Goal: Register for event/course

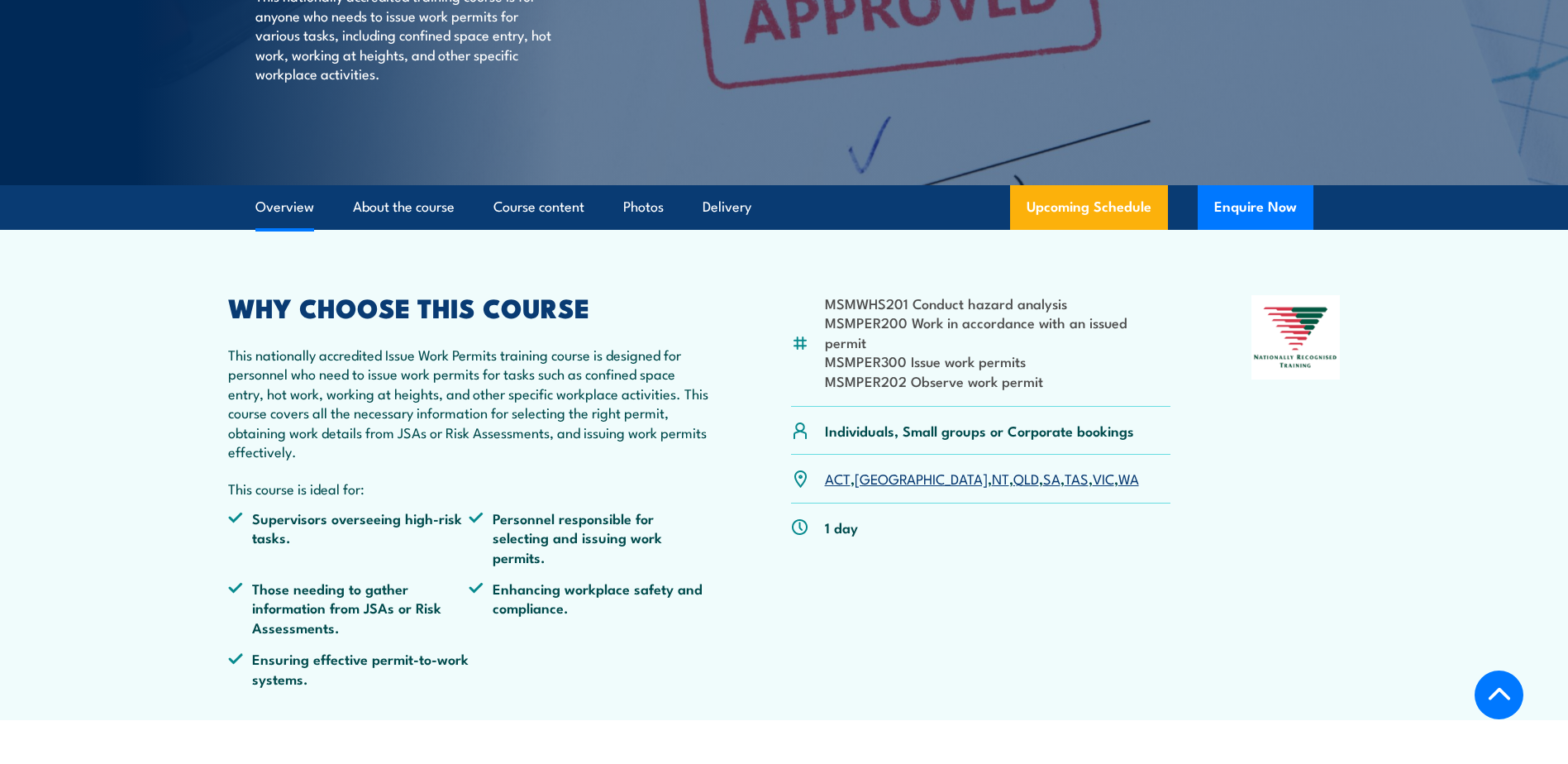
scroll to position [331, 0]
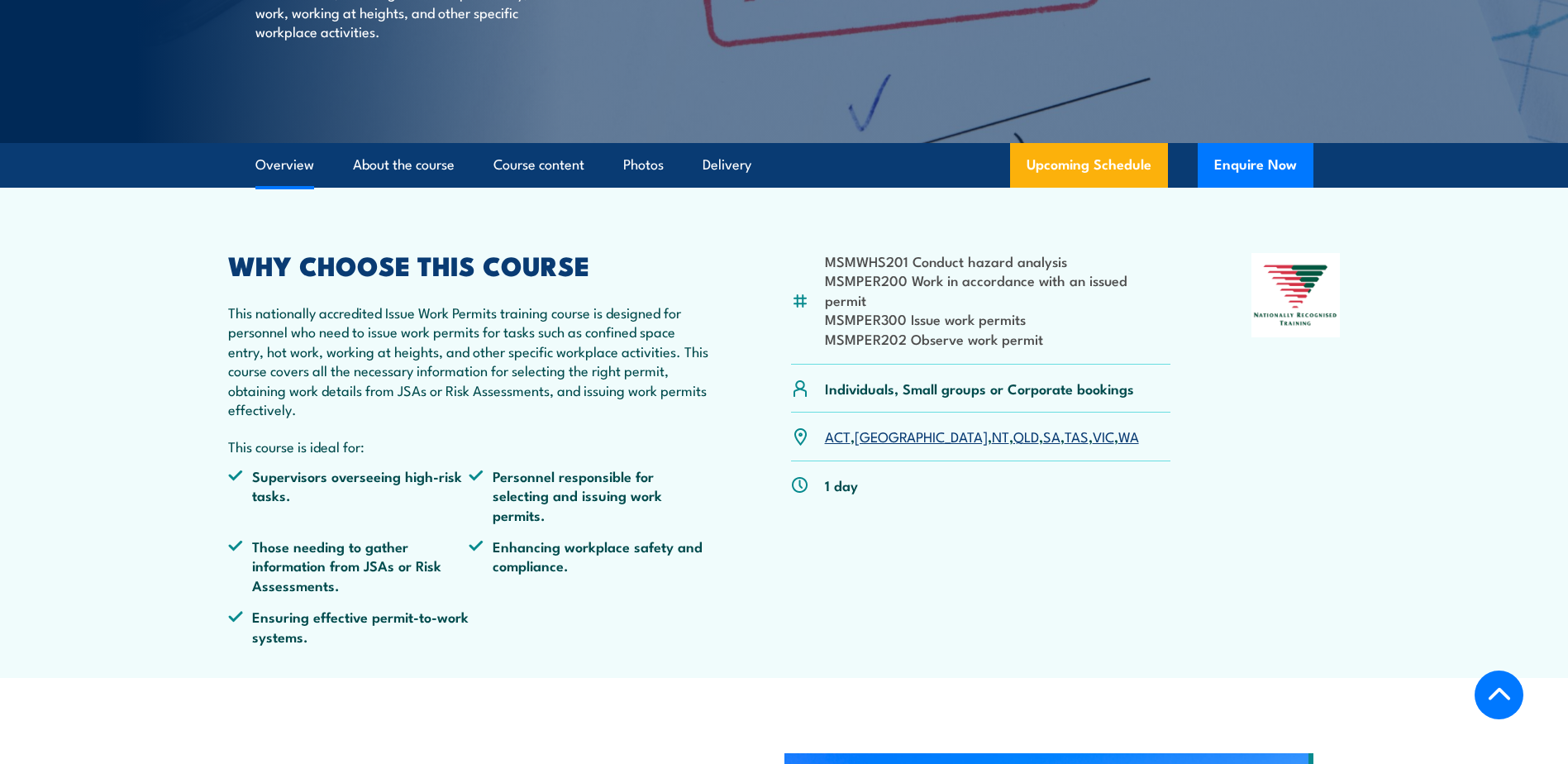
click at [1043, 426] on link "SA" at bounding box center [1051, 435] width 17 height 20
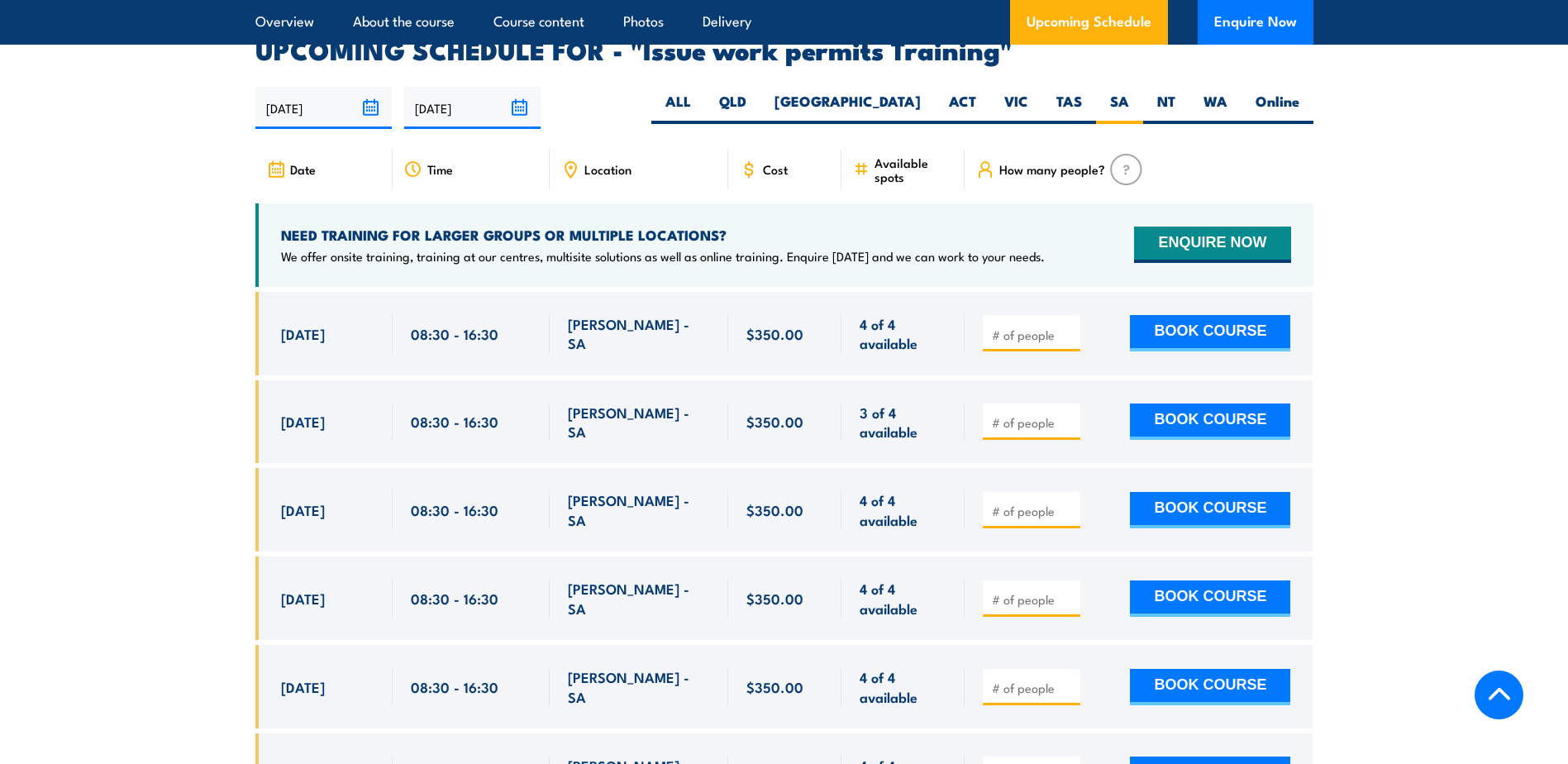
scroll to position [2778, 0]
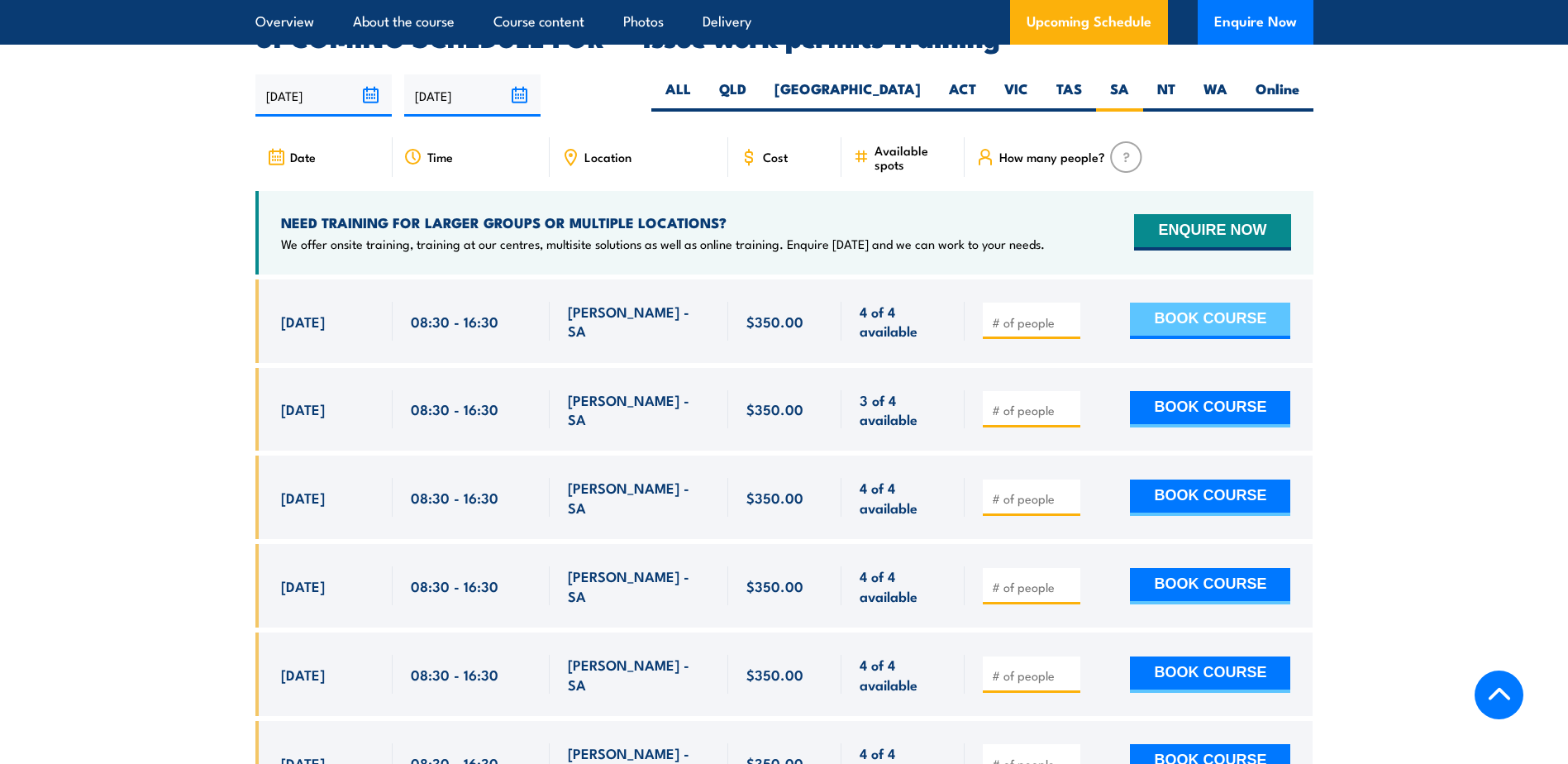
click at [1221, 302] on button "BOOK COURSE" at bounding box center [1209, 320] width 160 height 37
type input "1"
click at [1070, 314] on input "1" at bounding box center [1033, 322] width 82 height 16
click at [1168, 302] on button "BOOK COURSE" at bounding box center [1209, 320] width 160 height 37
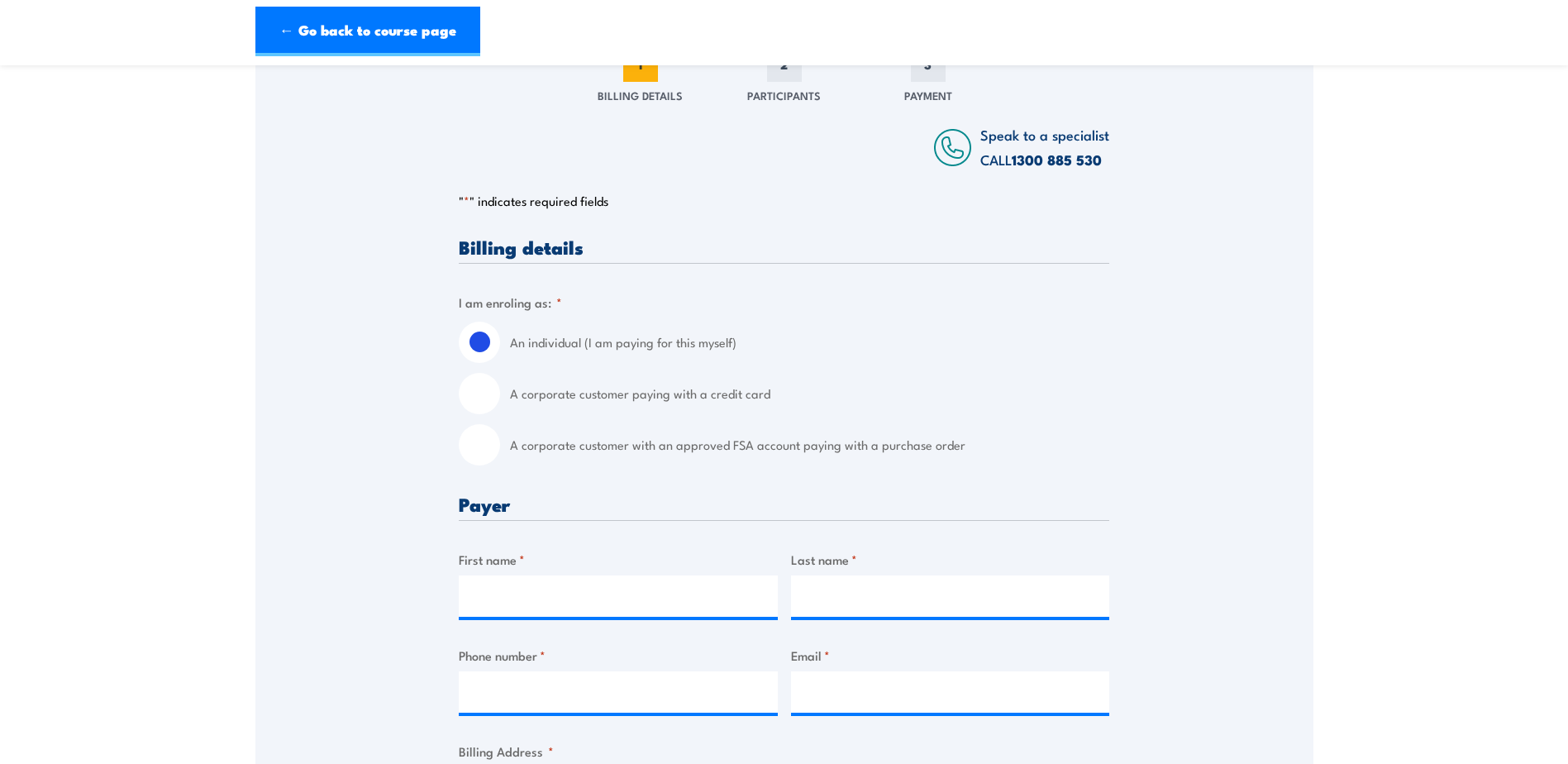
scroll to position [248, 0]
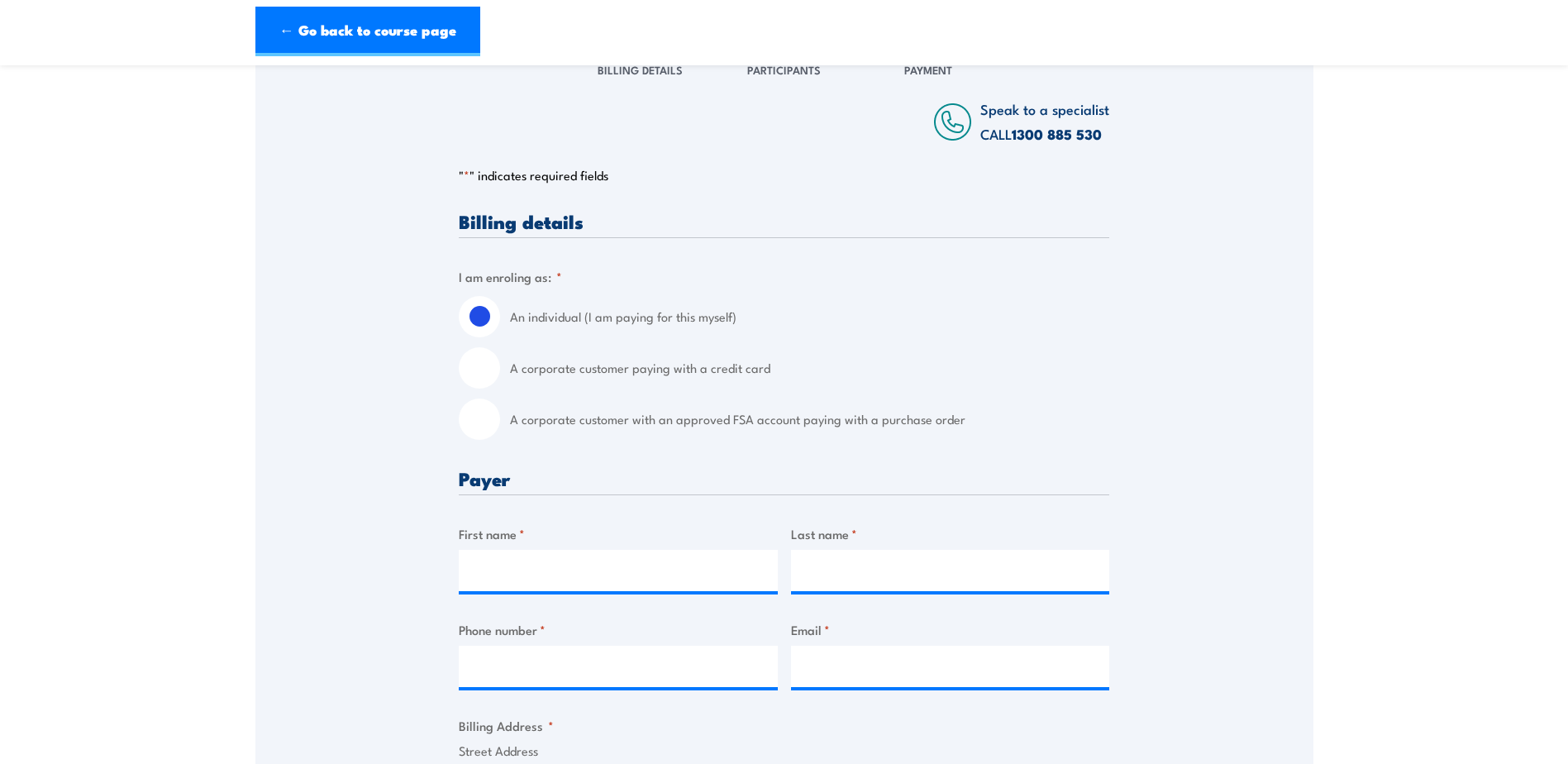
click at [492, 374] on input "A corporate customer paying with a credit card" at bounding box center [479, 368] width 42 height 42
radio input "true"
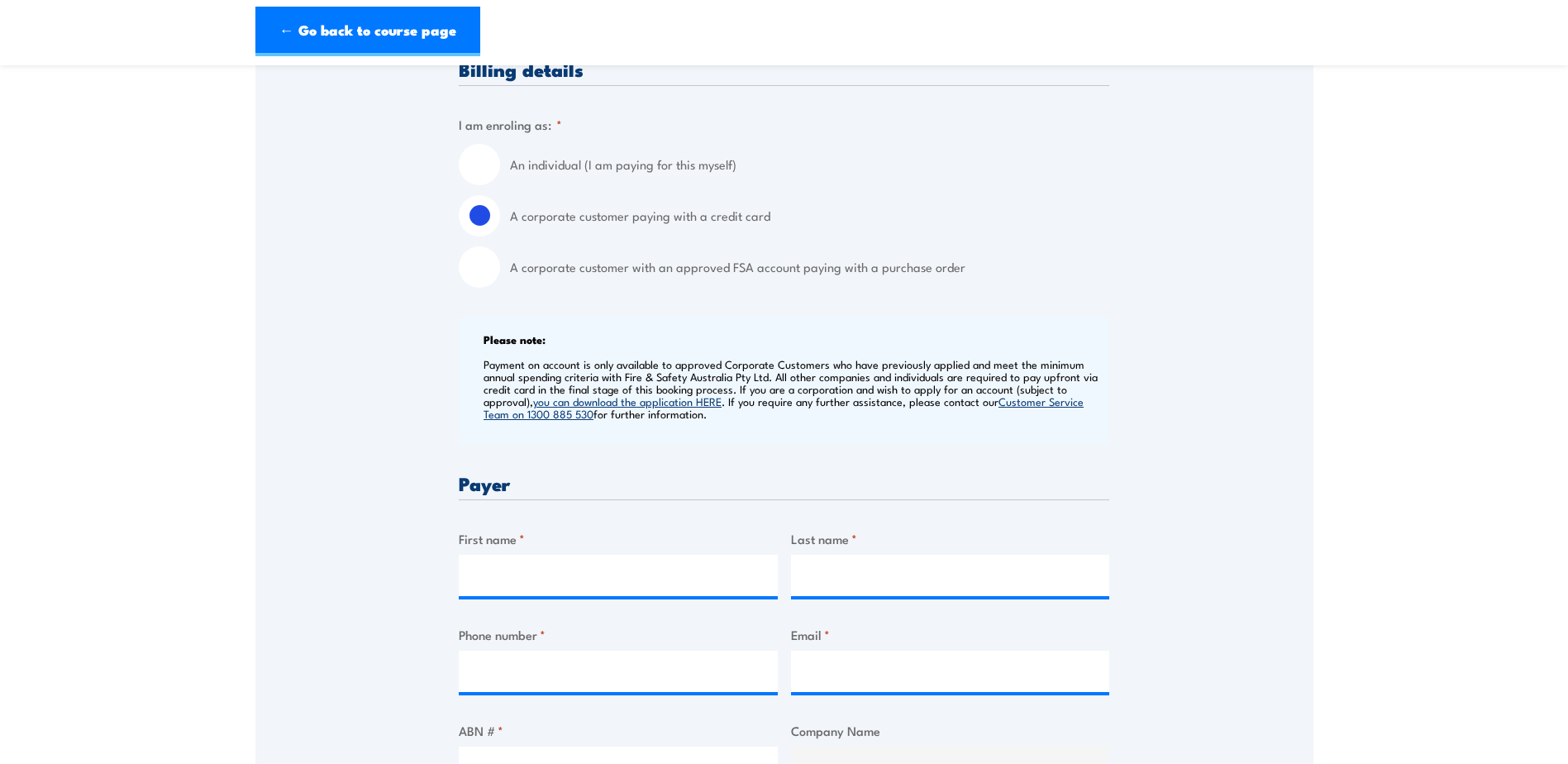
scroll to position [413, 0]
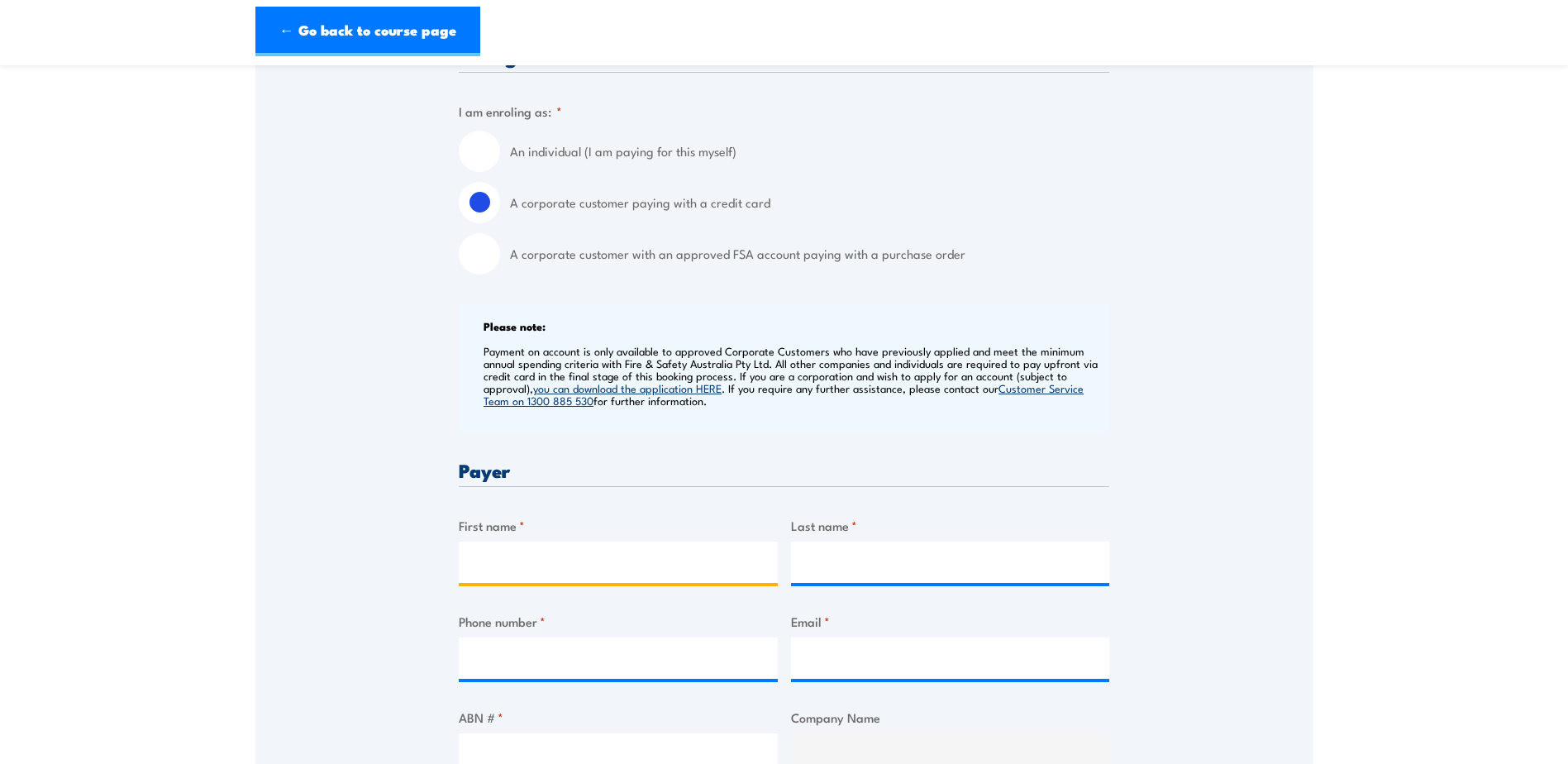
click at [505, 559] on input "First name *" at bounding box center [619, 562] width 319 height 42
type input "Annette"
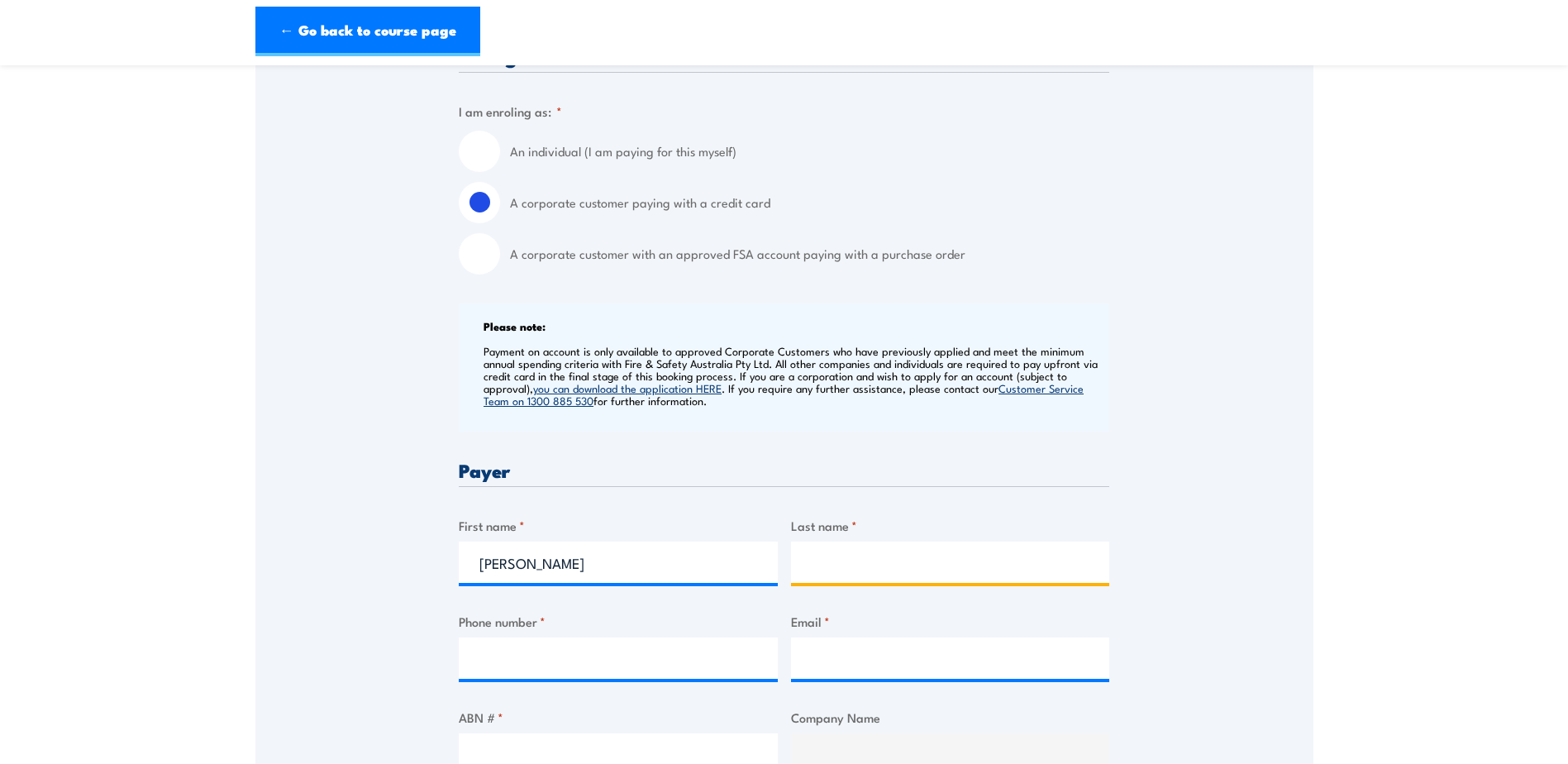
type input "Booth"
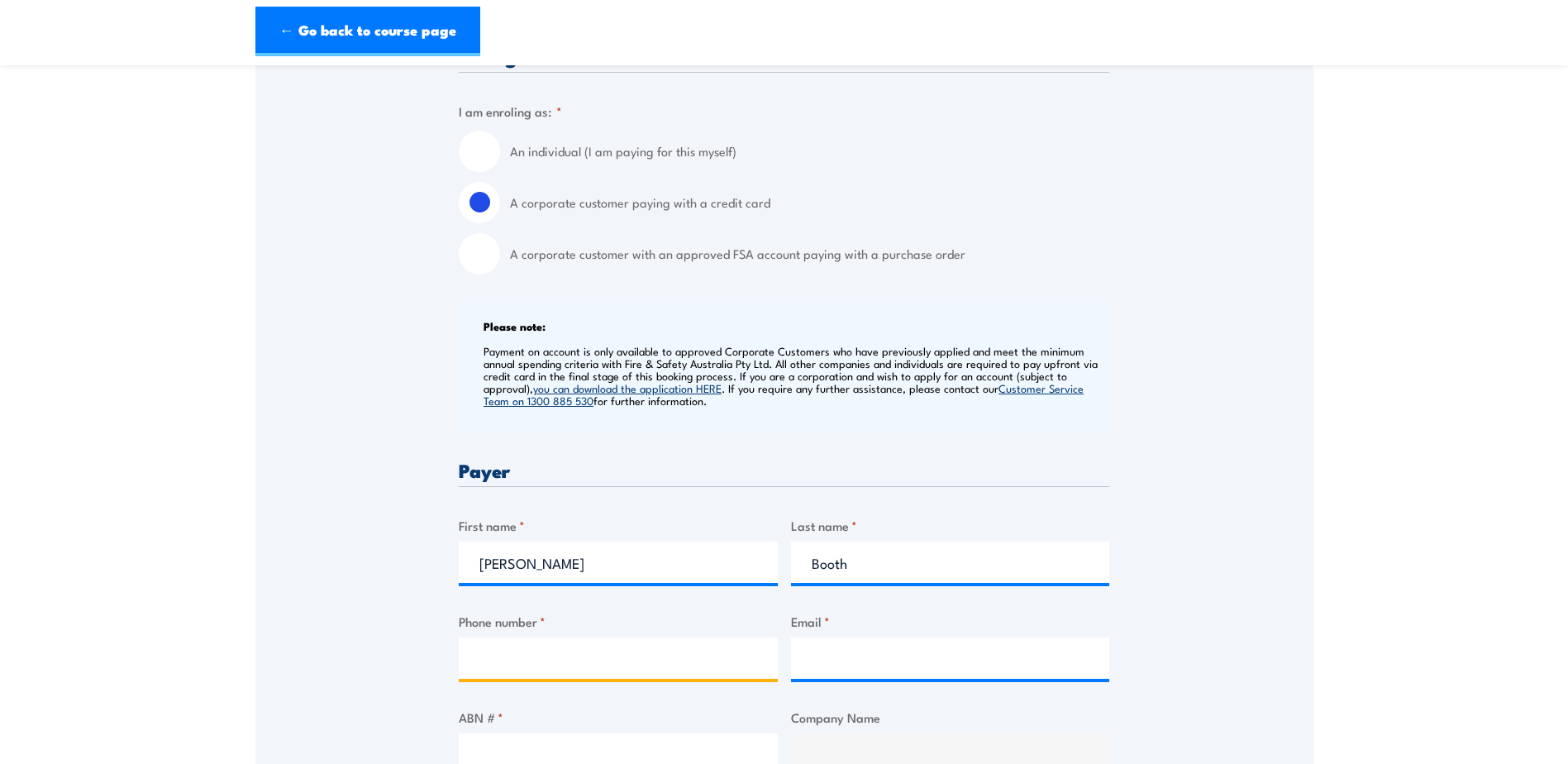
type input "0497515461"
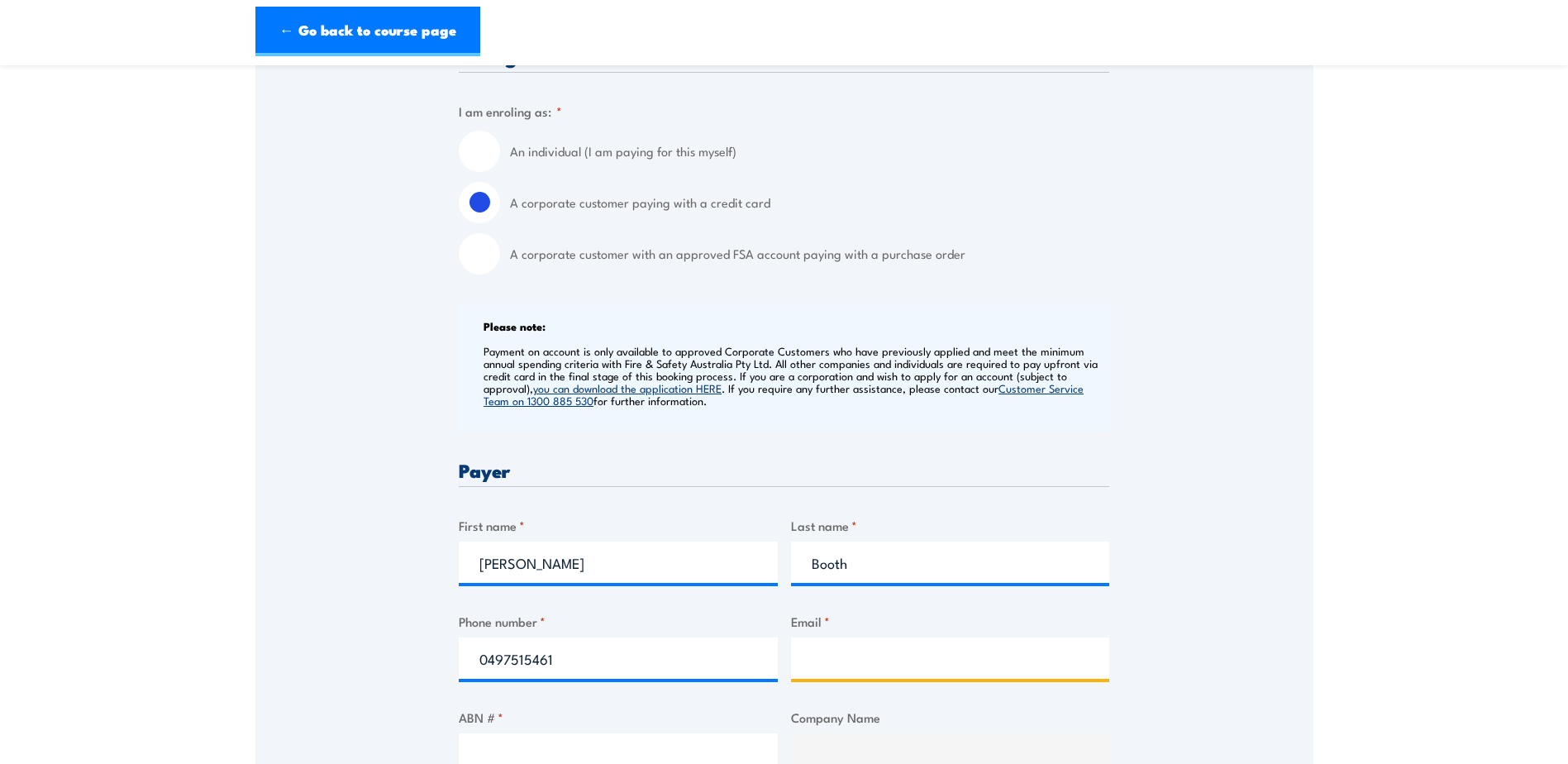
type input "abooth@eptec.com.au"
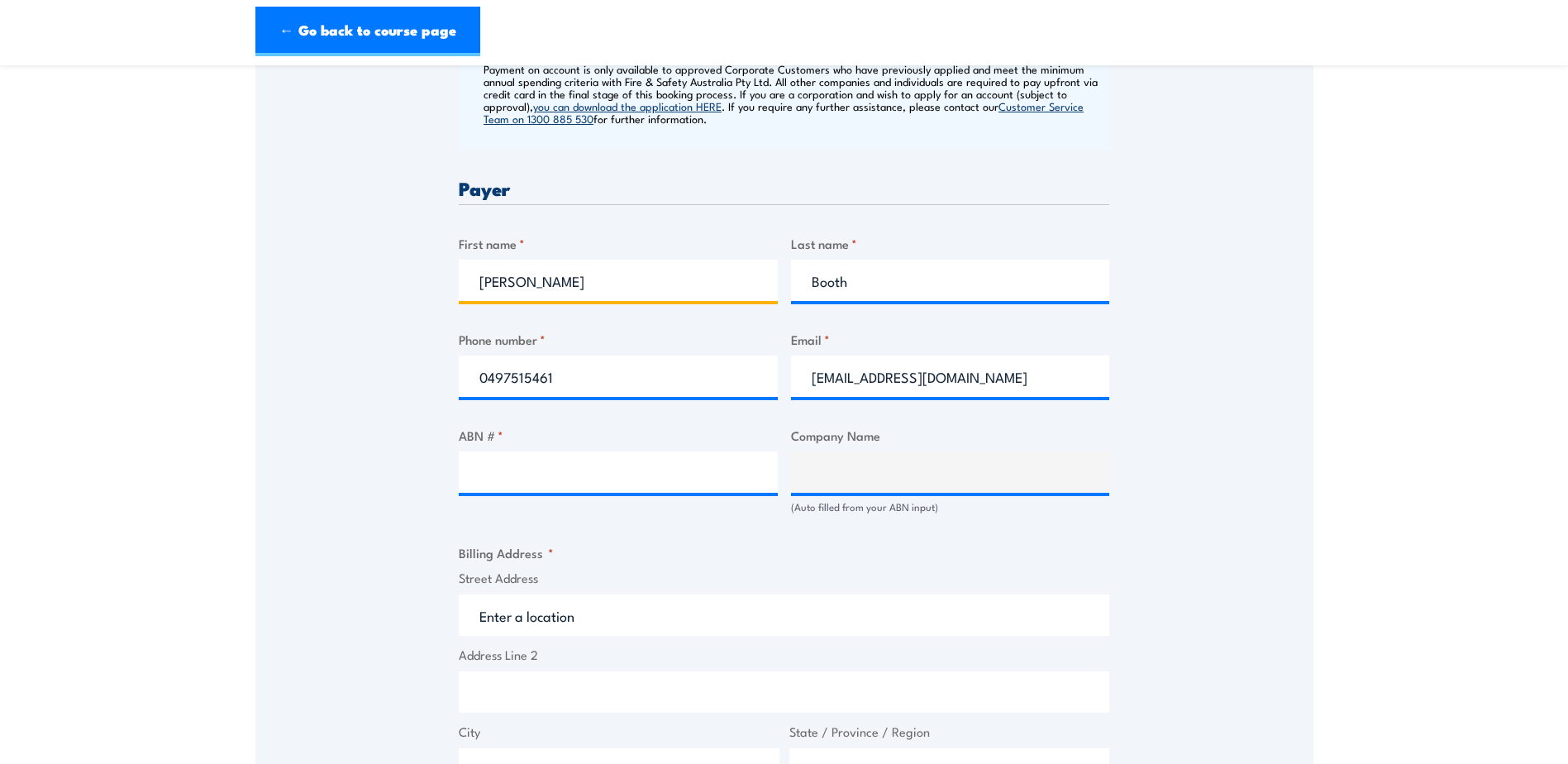
scroll to position [744, 0]
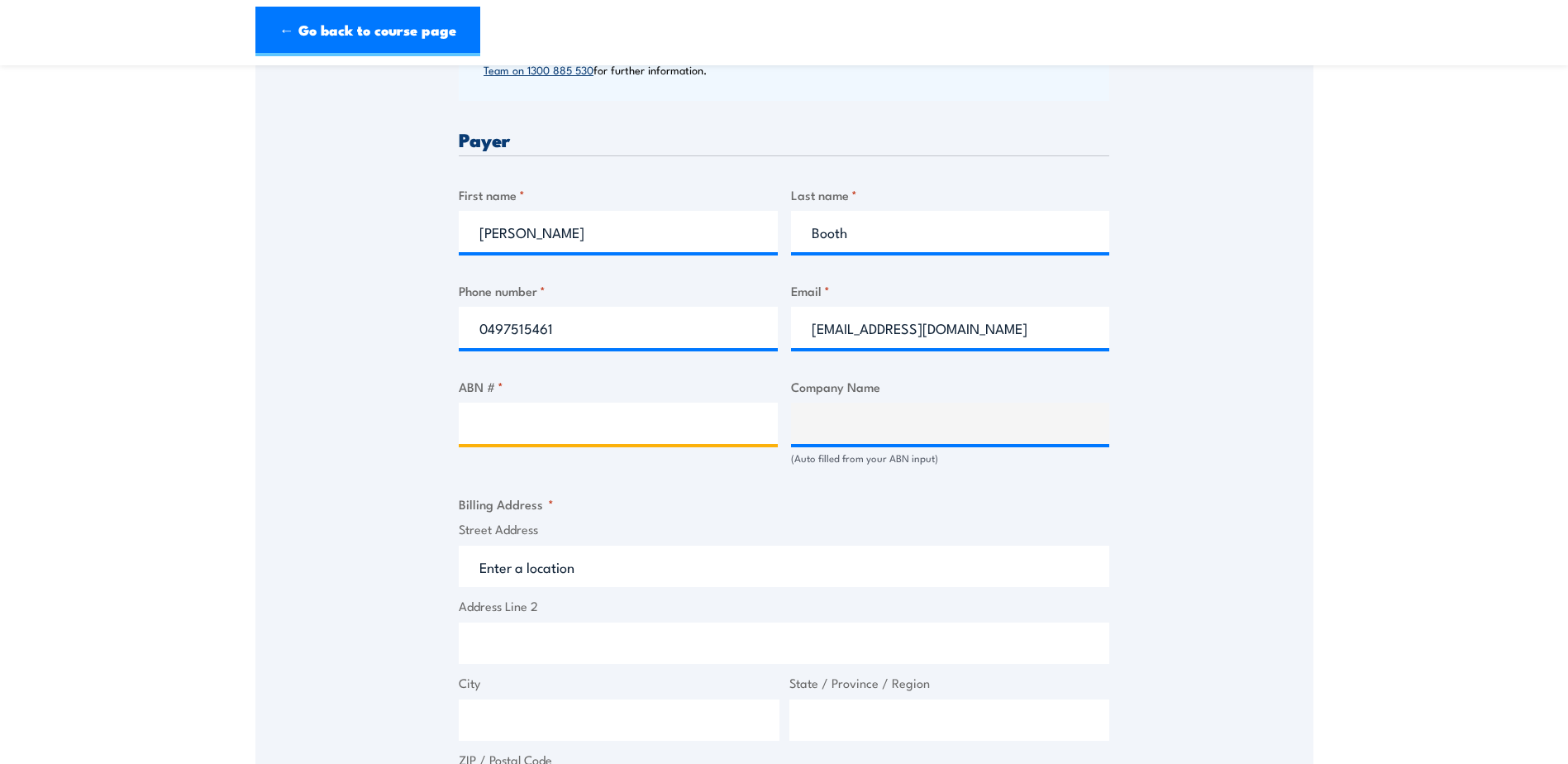
click at [487, 430] on input "ABN # *" at bounding box center [619, 423] width 319 height 42
click at [697, 432] on input "ABN # *" at bounding box center [619, 423] width 319 height 42
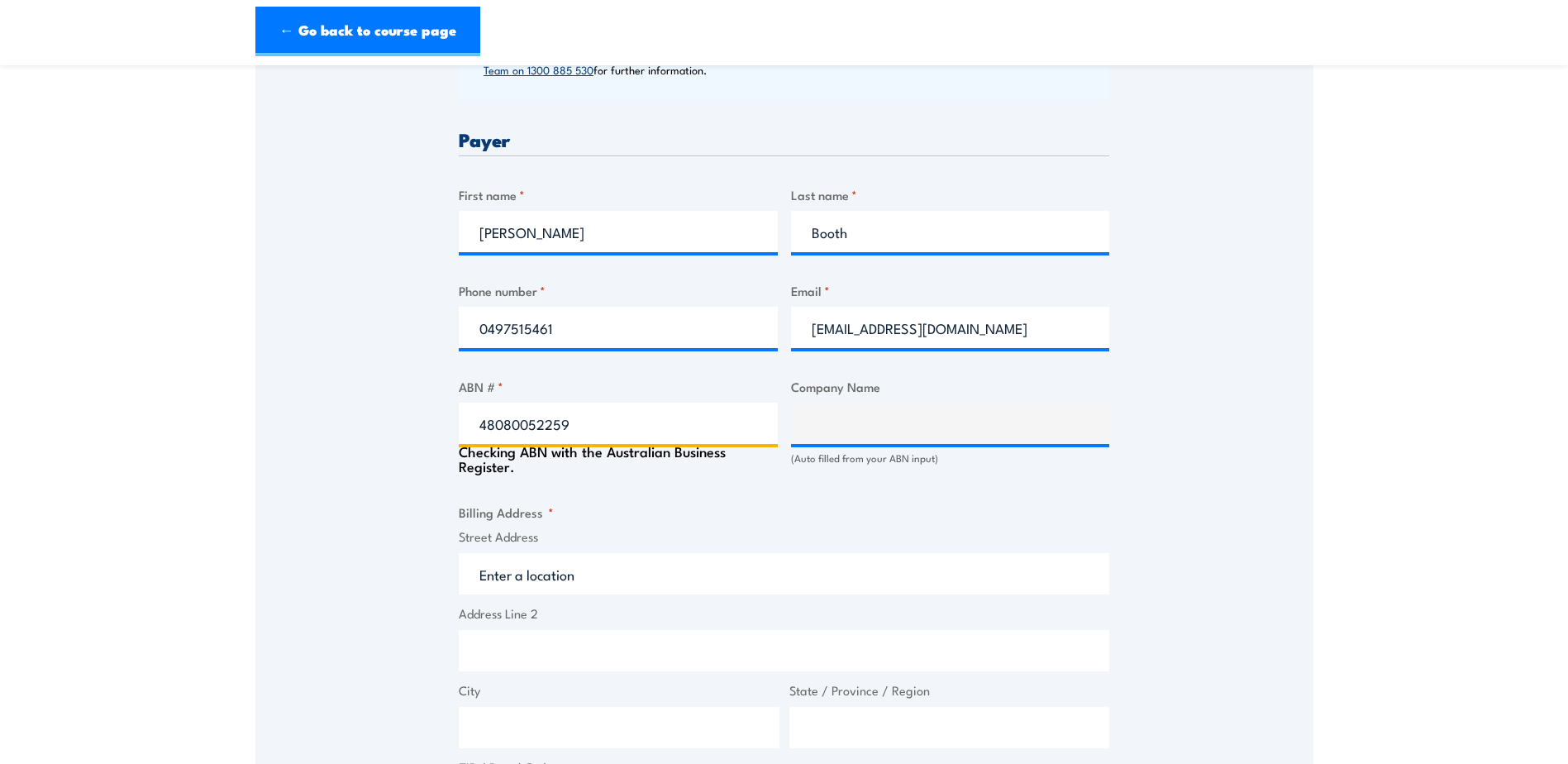
type input "48080052259"
type input "EPTEC PTY LTD"
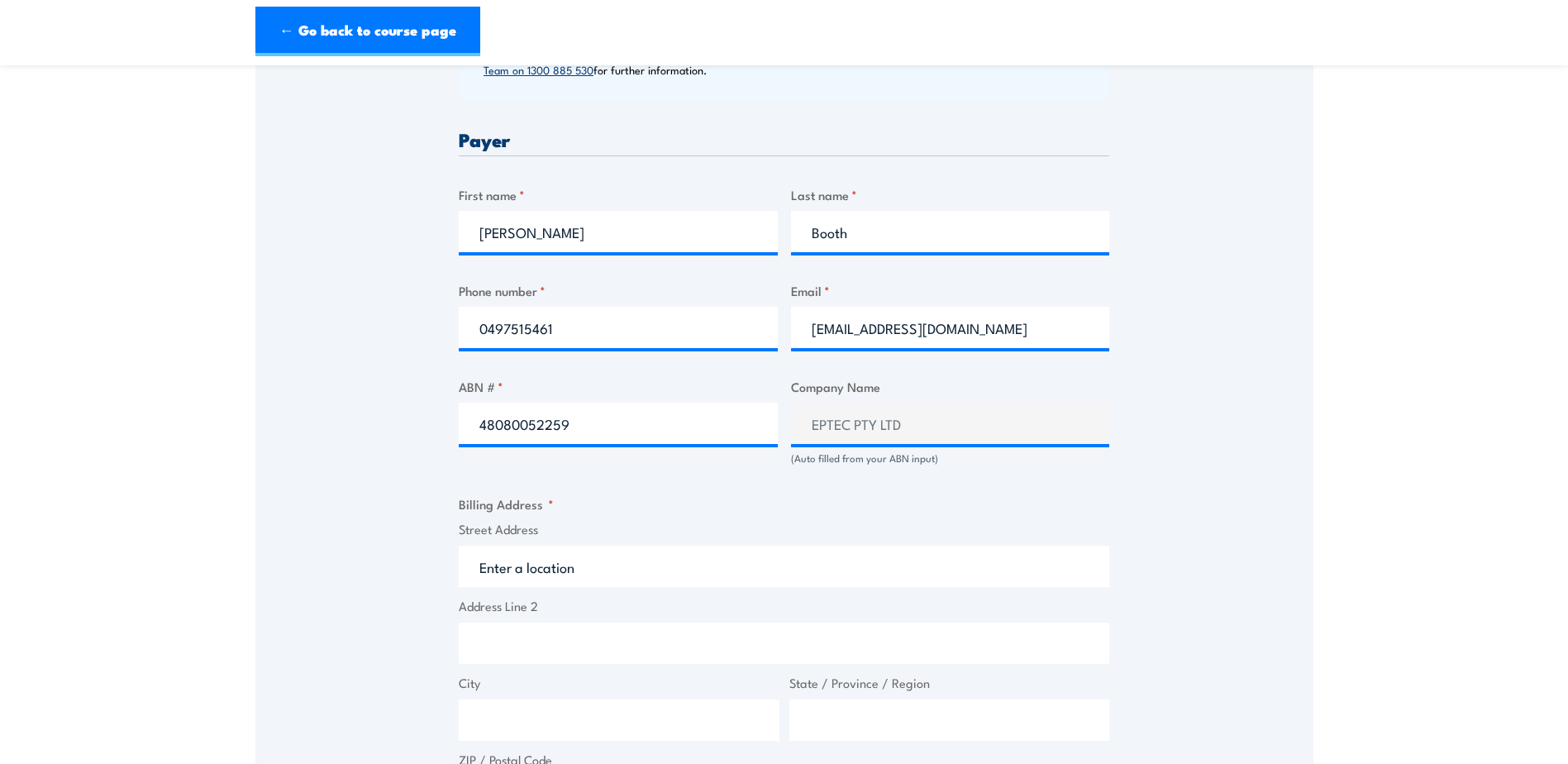
type input "E"
click at [604, 556] on input "Street Address" at bounding box center [784, 566] width 651 height 42
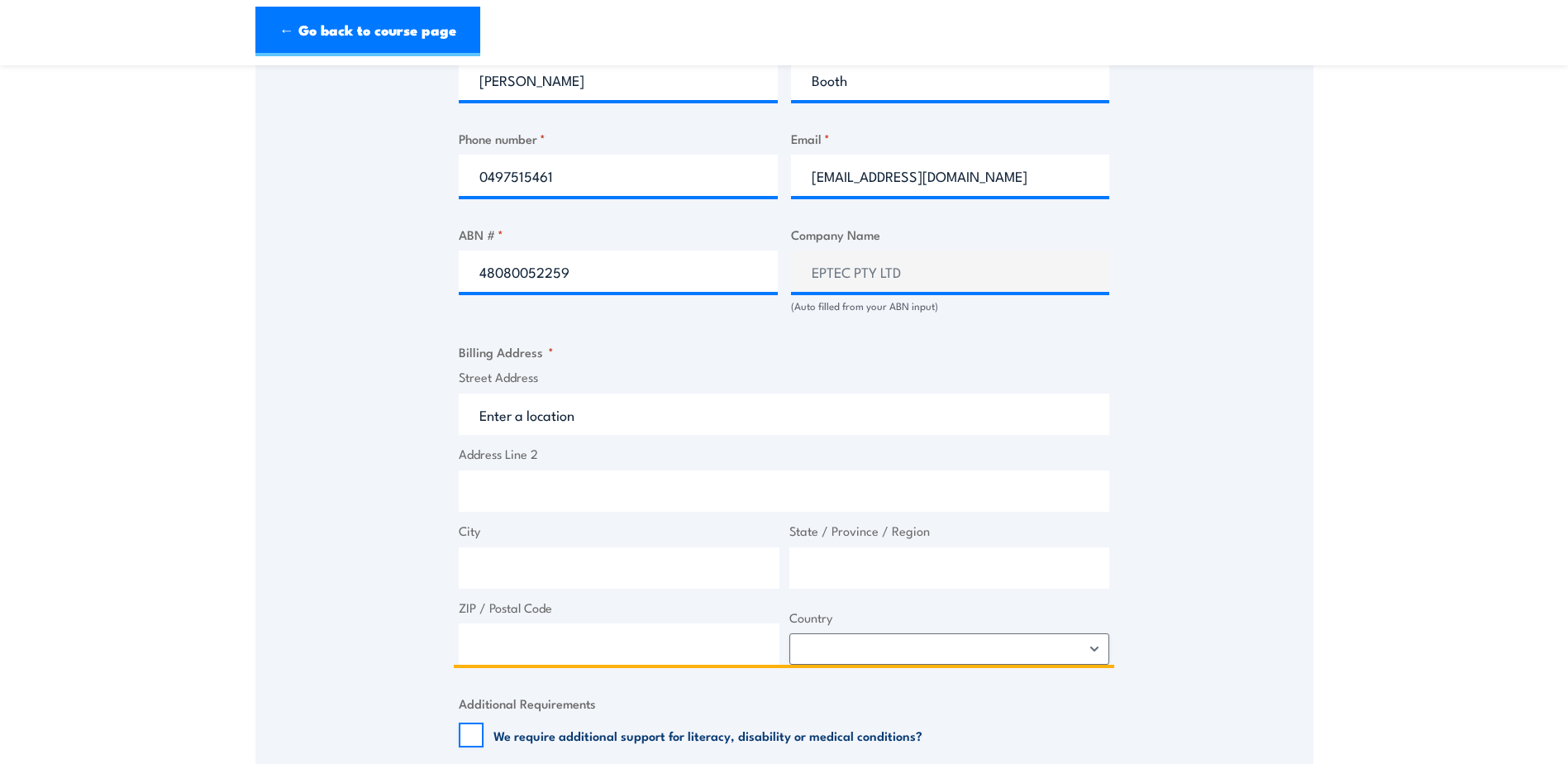
scroll to position [909, 0]
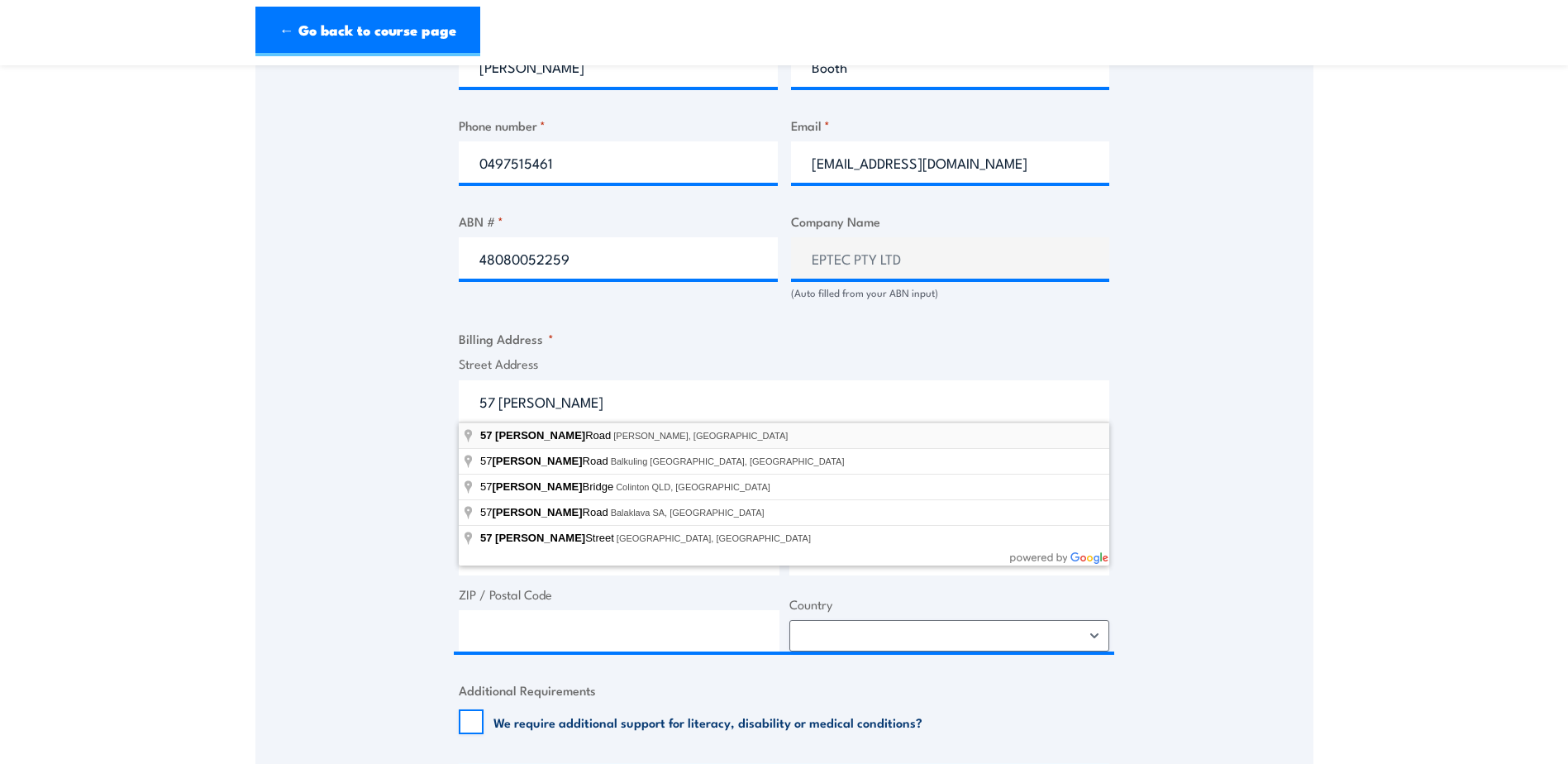
type input "57 Veitch Road, Osborne SA, Australia"
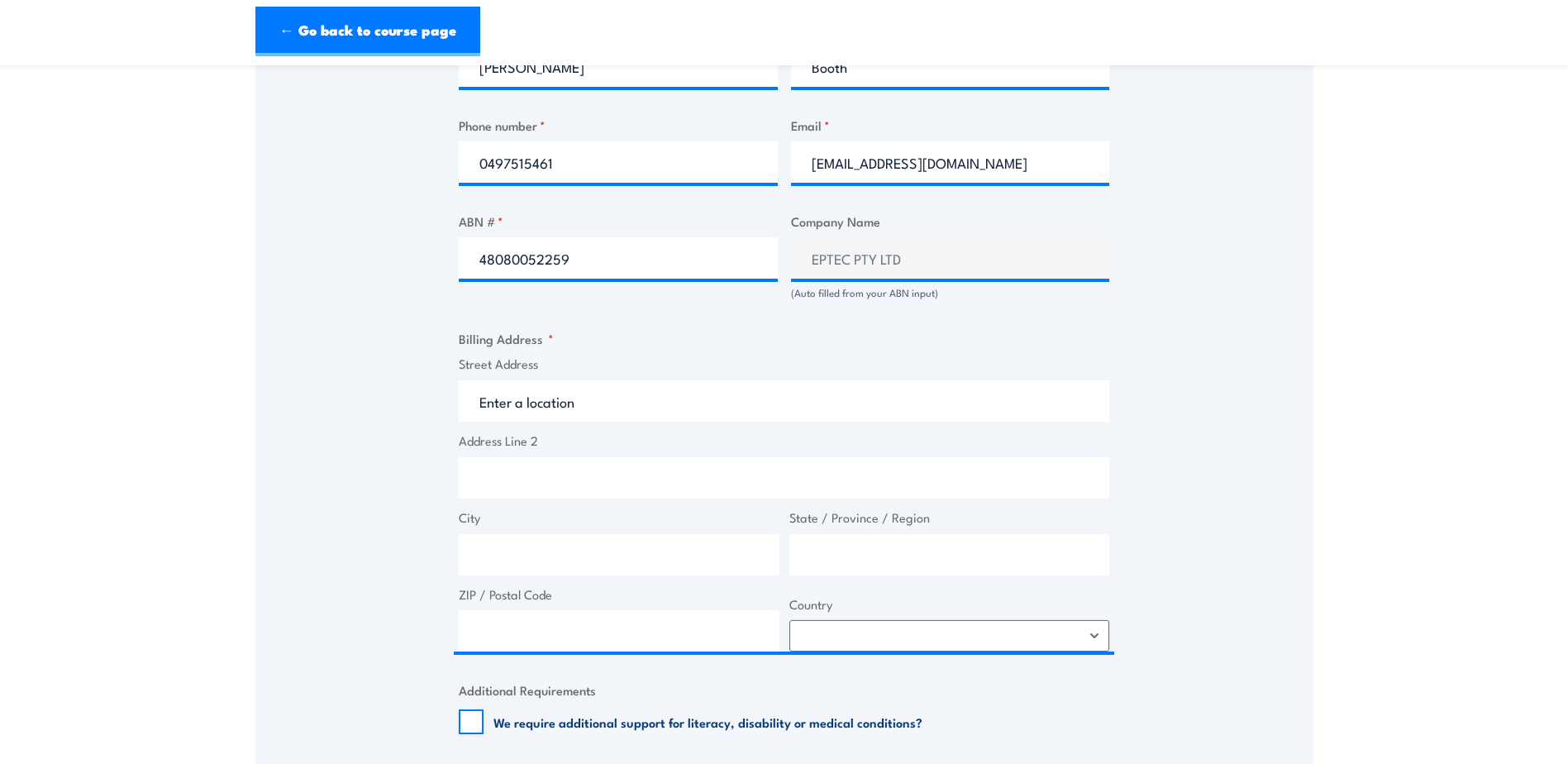
type input "57 Veitch Rd"
type input "Osborne"
type input "South Australia"
type input "5018"
select select "Australia"
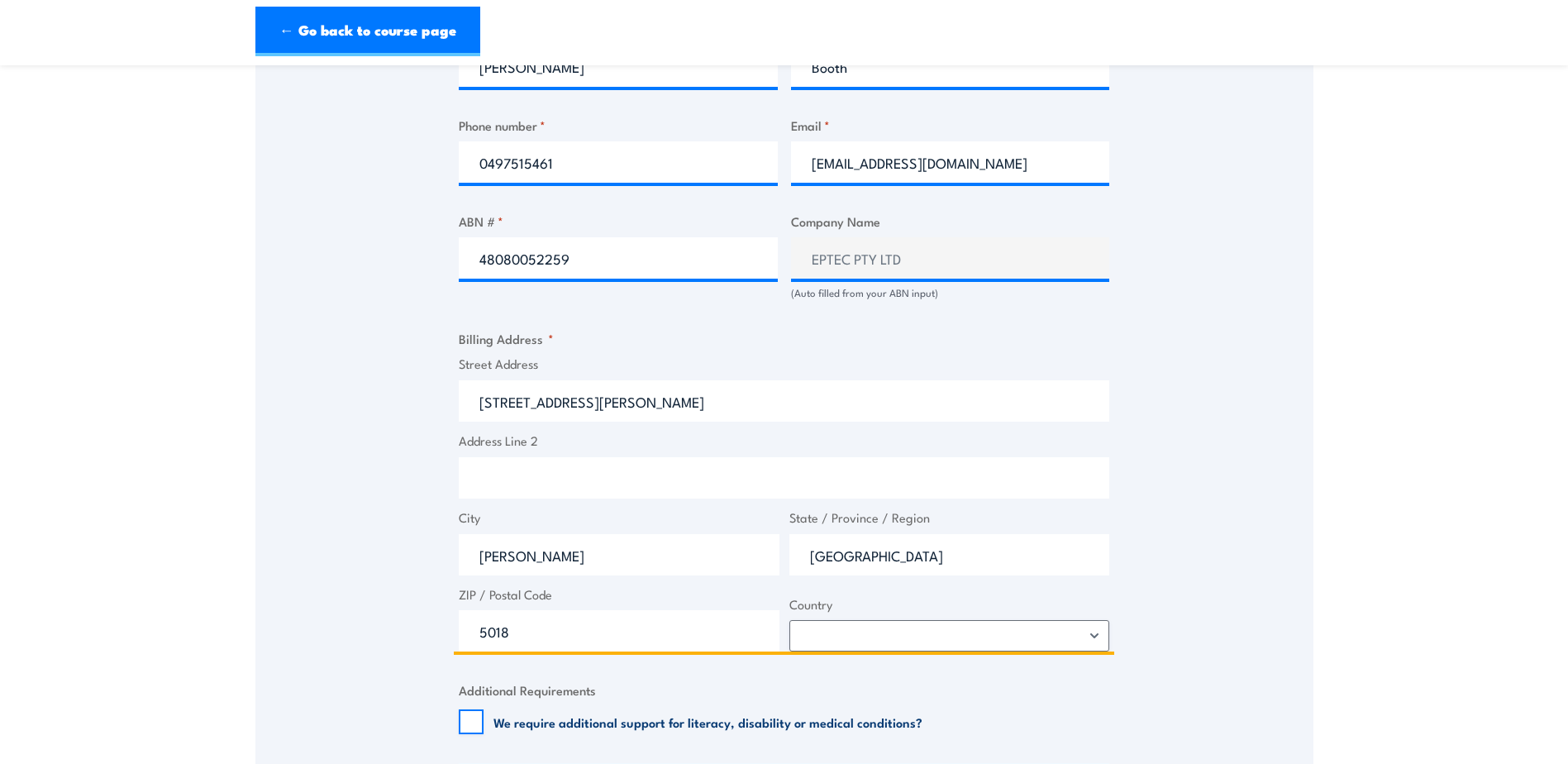
click at [539, 482] on input "Address Line 2" at bounding box center [784, 478] width 651 height 42
type input "F"
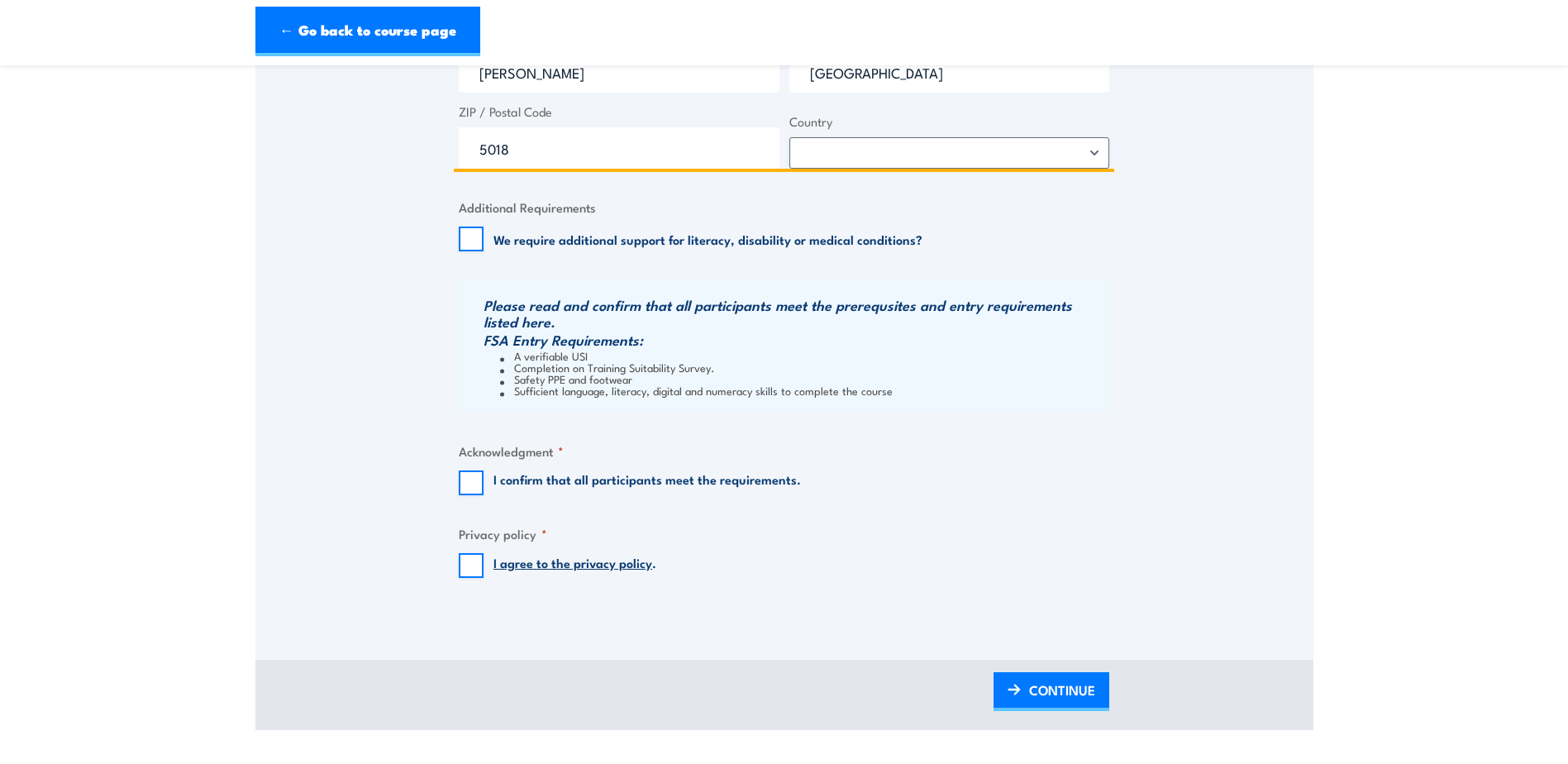
scroll to position [1406, 0]
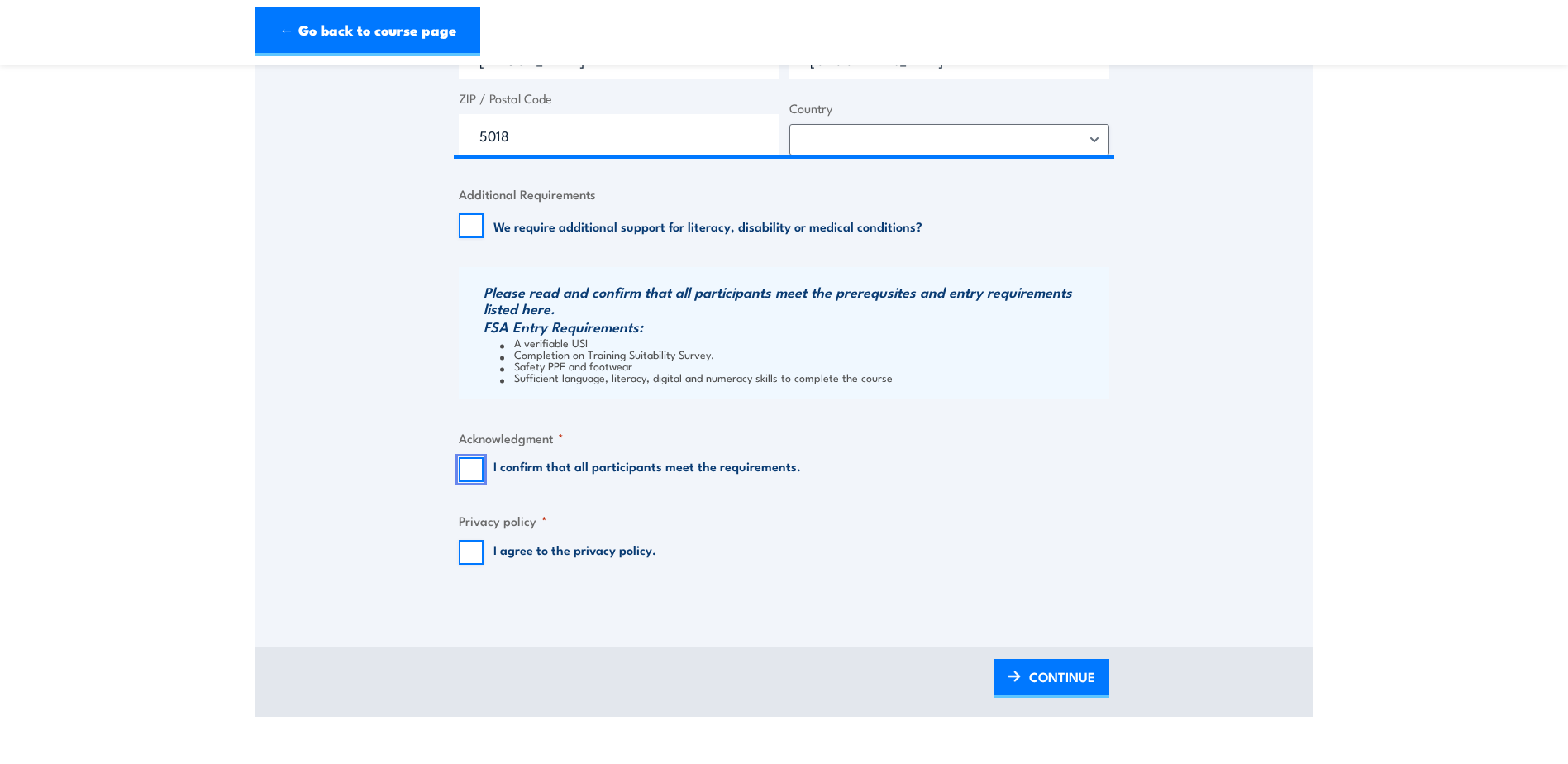
click at [466, 469] on input "I confirm that all participants meet the requirements." at bounding box center [471, 469] width 25 height 25
checkbox input "true"
click at [470, 557] on input "I agree to the privacy policy ." at bounding box center [471, 552] width 25 height 25
checkbox input "true"
drag, startPoint x: 1069, startPoint y: 681, endPoint x: 1061, endPoint y: 678, distance: 8.5
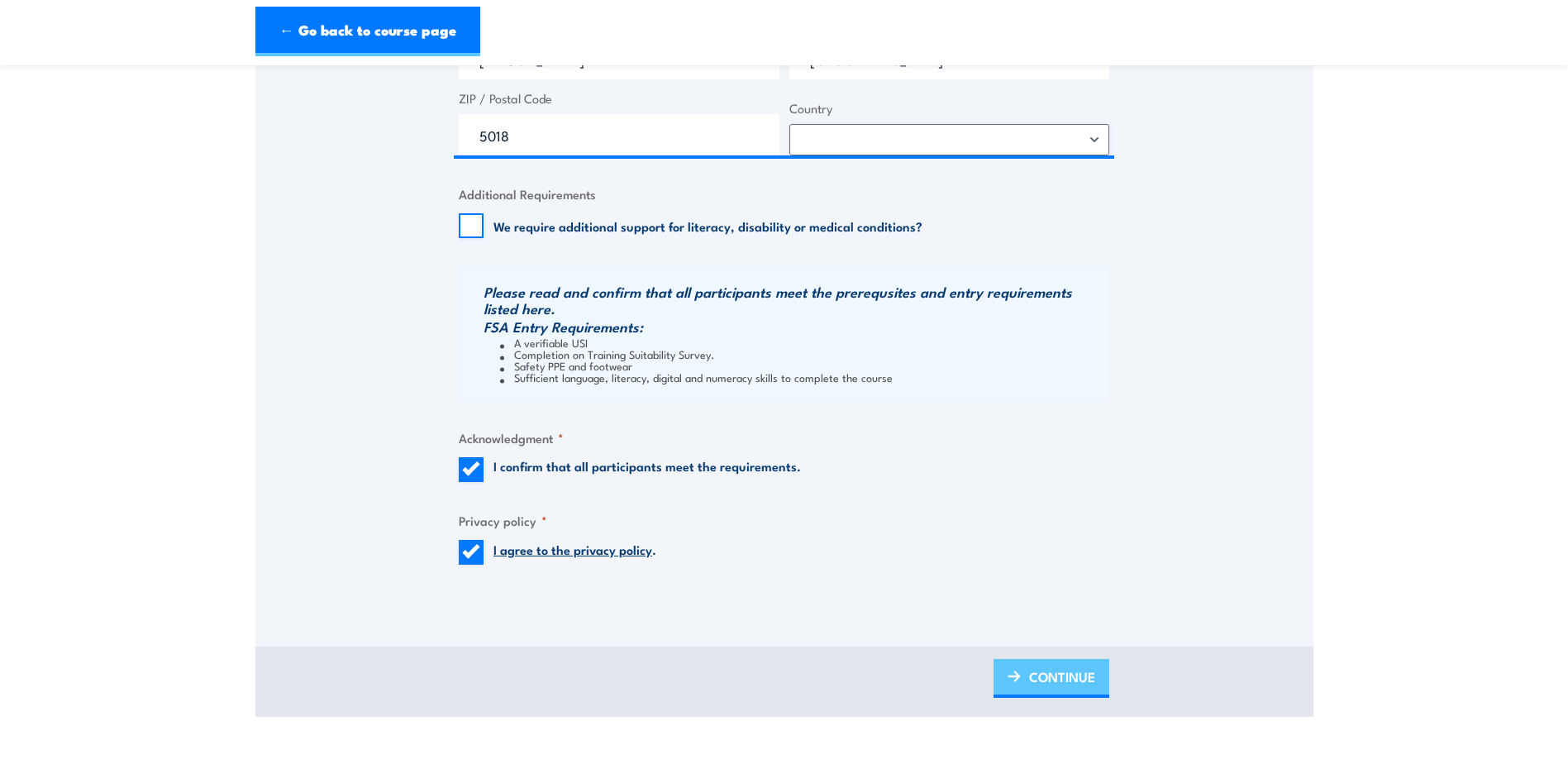
click at [1069, 681] on span "CONTINUE" at bounding box center [1062, 677] width 66 height 44
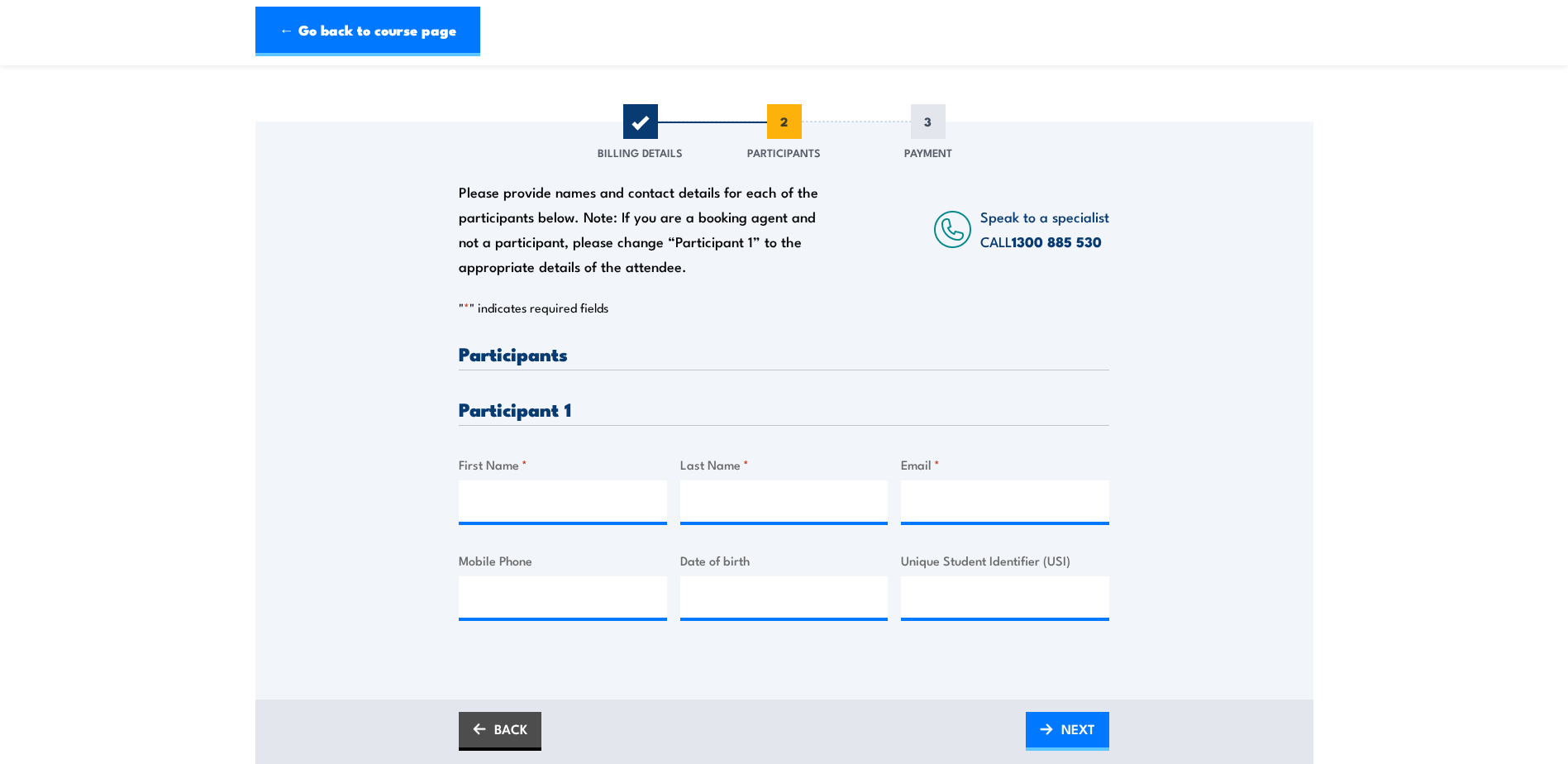
scroll to position [248, 0]
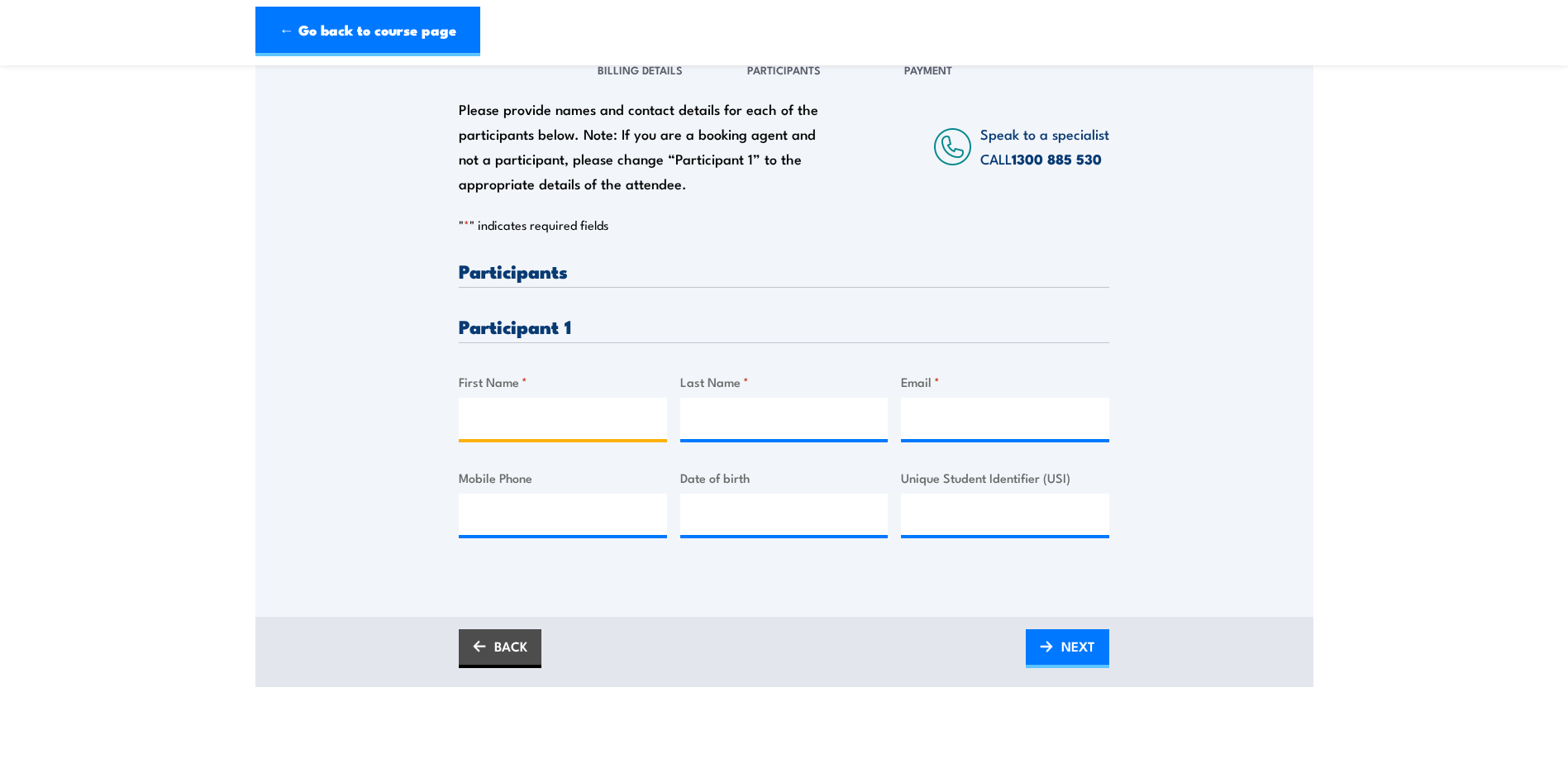
click at [584, 421] on input "First Name *" at bounding box center [563, 418] width 208 height 42
type input "Sean"
type input "Scott"
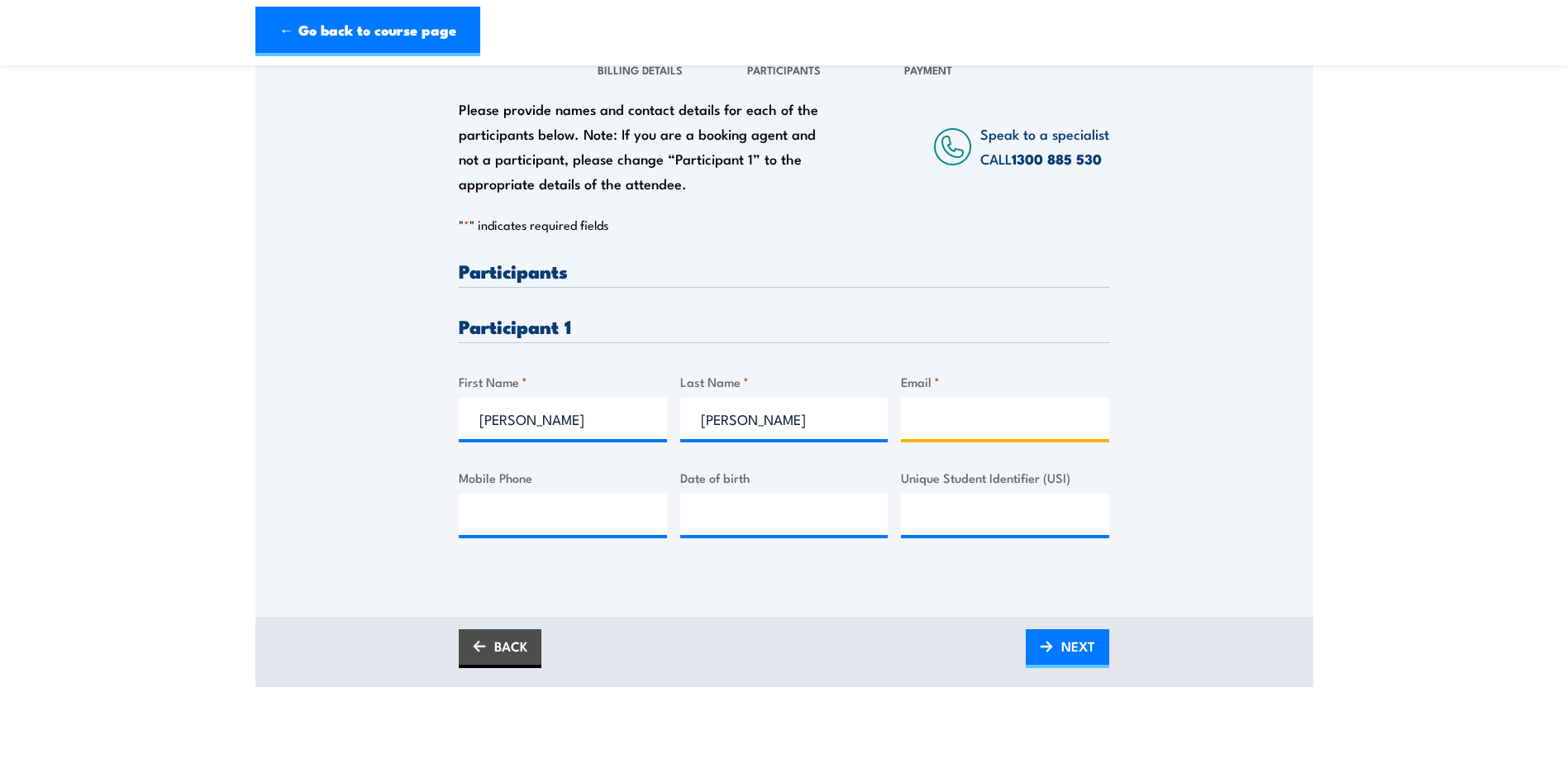
click at [944, 429] on input "Email *" at bounding box center [1005, 418] width 208 height 42
paste input "scott.family@live.com.au"
type input "scott.family@live.com.au"
type input "0491 266 182"
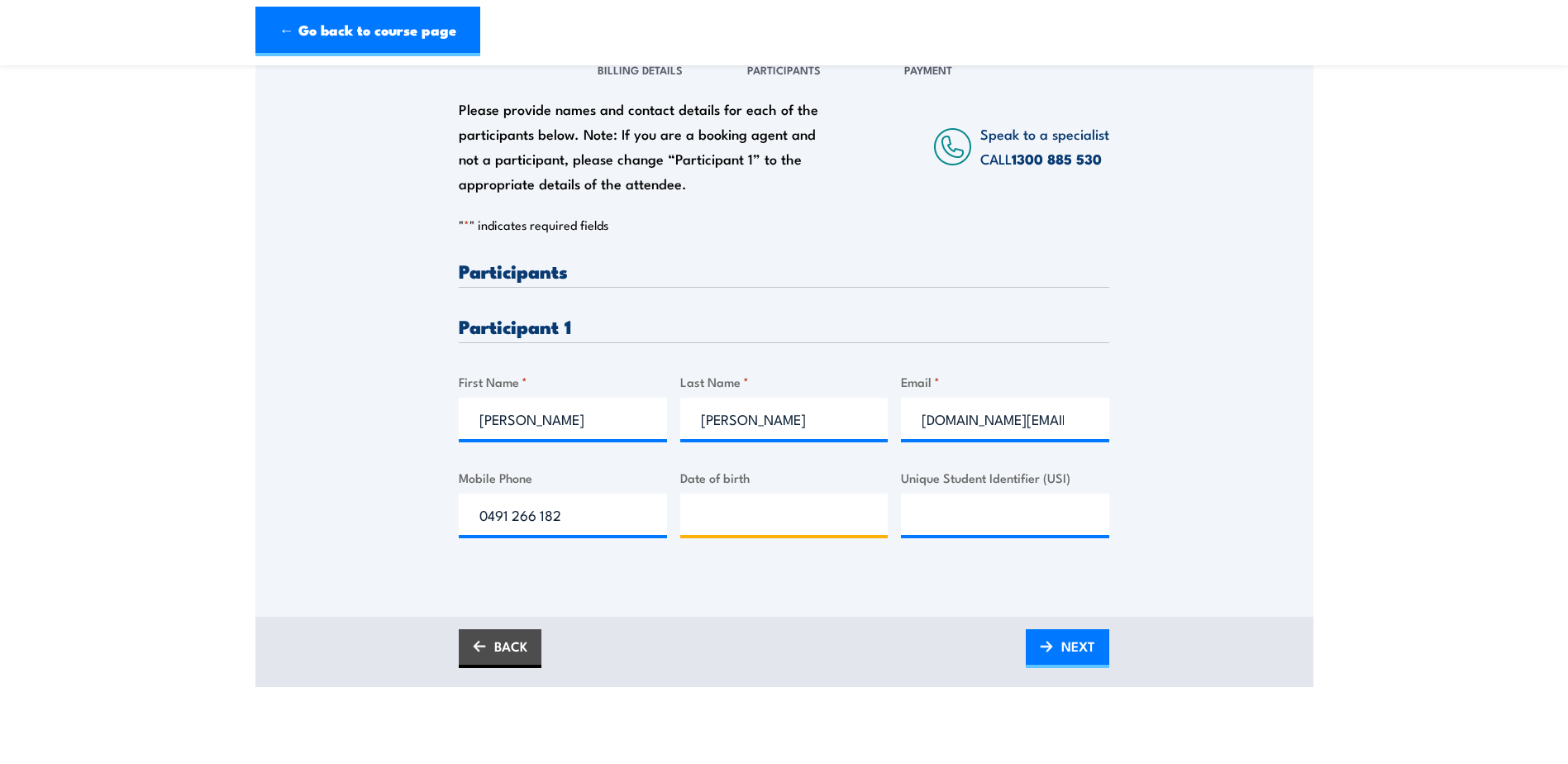
type input "__/__/____"
type input "24/09/1980"
drag, startPoint x: 1076, startPoint y: 643, endPoint x: 1058, endPoint y: 645, distance: 18.1
click at [1076, 643] on span "NEXT" at bounding box center [1078, 646] width 34 height 44
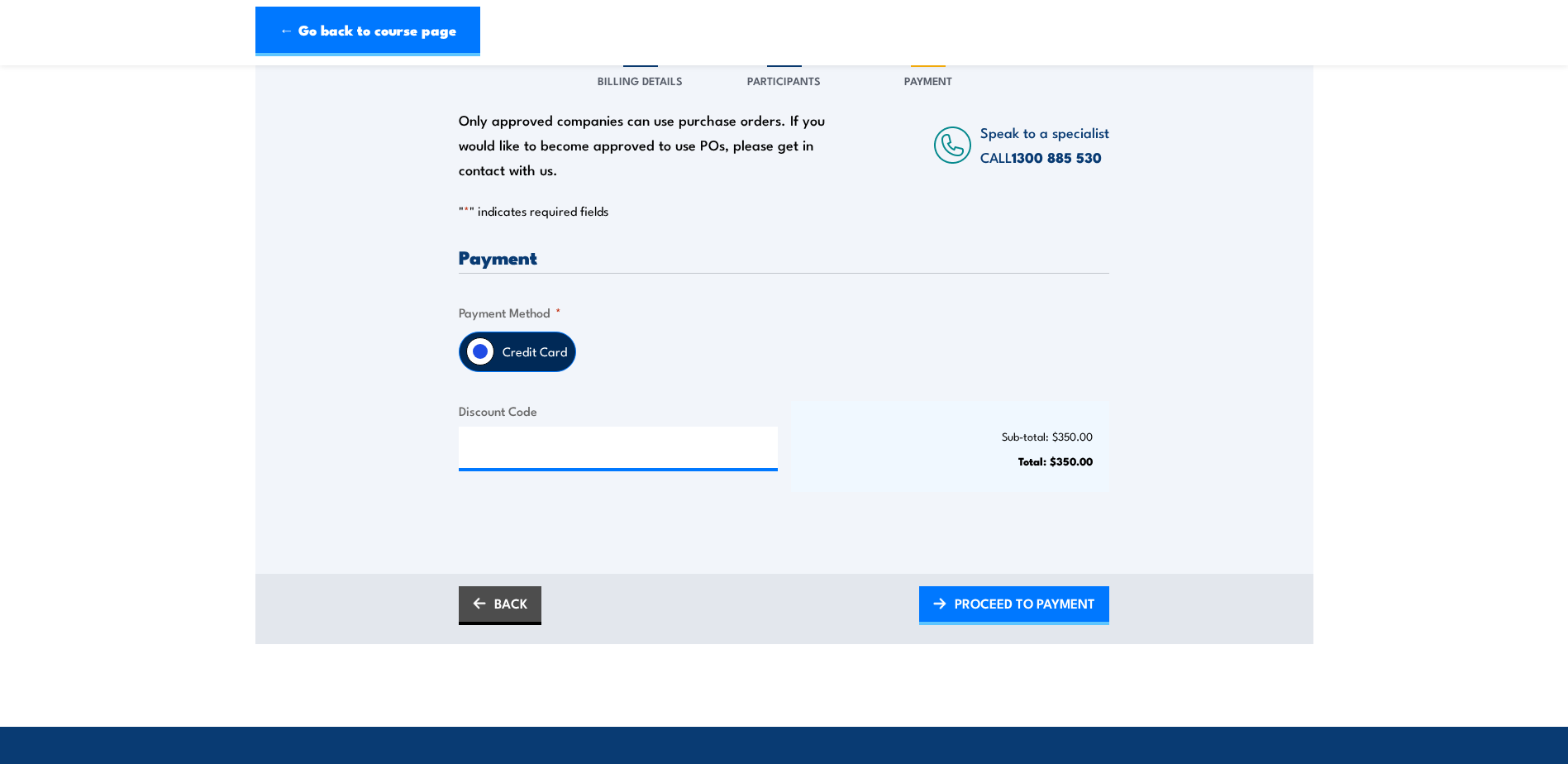
scroll to position [248, 0]
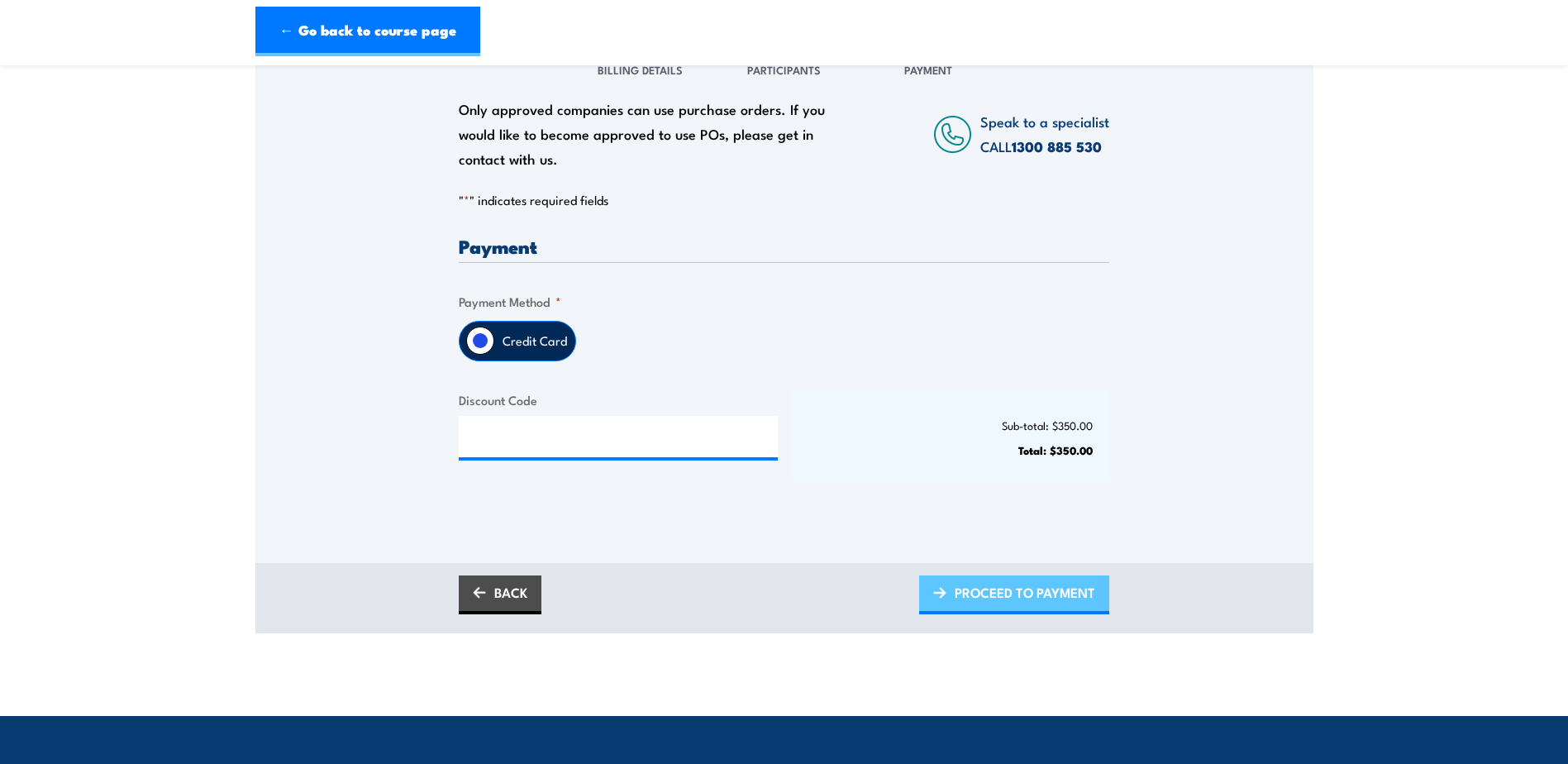
click at [973, 593] on span "PROCEED TO PAYMENT" at bounding box center [1025, 593] width 141 height 44
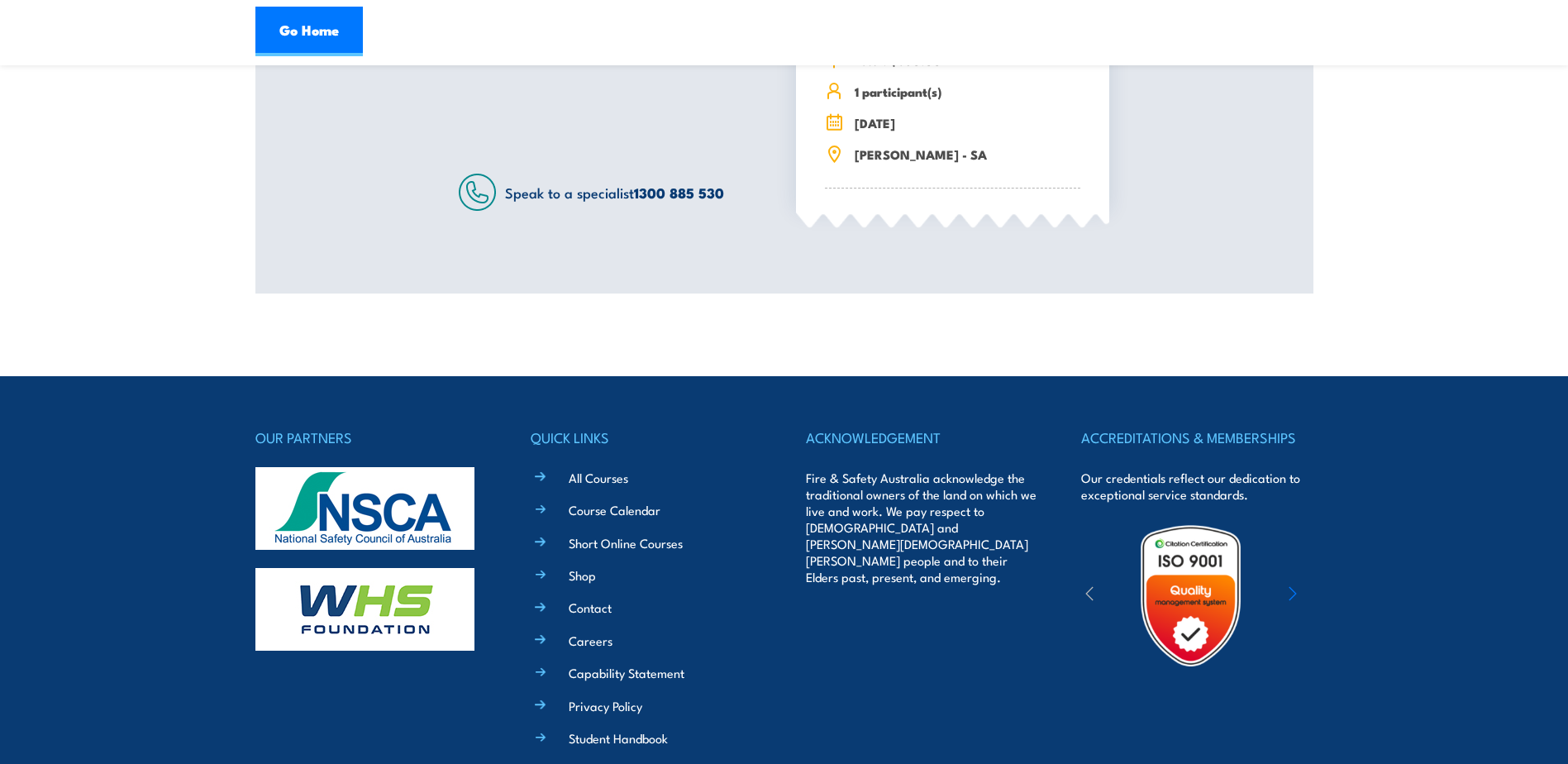
scroll to position [82, 0]
